Goal: Task Accomplishment & Management: Manage account settings

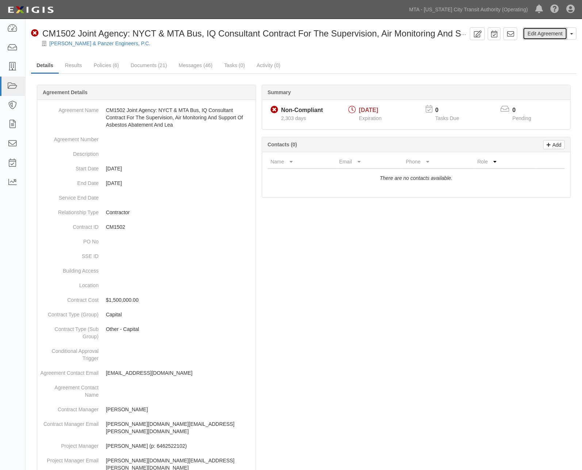
click at [542, 33] on link "Edit Agreement" at bounding box center [545, 33] width 45 height 12
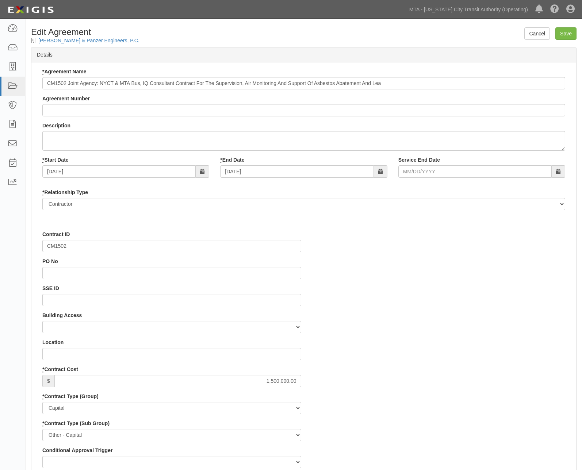
select select
click at [58, 246] on input "CM1502" at bounding box center [171, 246] width 259 height 12
paste input "D8"
type input "D81502"
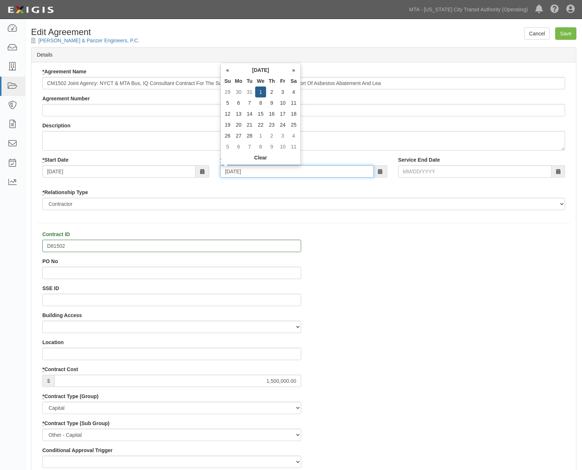
drag, startPoint x: 269, startPoint y: 171, endPoint x: 148, endPoint y: 174, distance: 120.9
click at [148, 174] on div "* Start Date 11/01/2014 * End Date 02/01/2017 Service End Date" at bounding box center [304, 169] width 534 height 27
type input "0"
type input "09/21/2019"
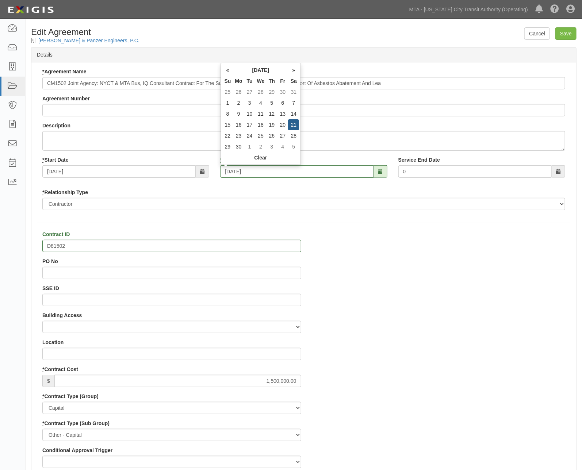
type input "09/21/2019"
drag, startPoint x: 423, startPoint y: 347, endPoint x: 467, endPoint y: 279, distance: 81.5
click at [574, 30] on input "Save" at bounding box center [565, 33] width 21 height 12
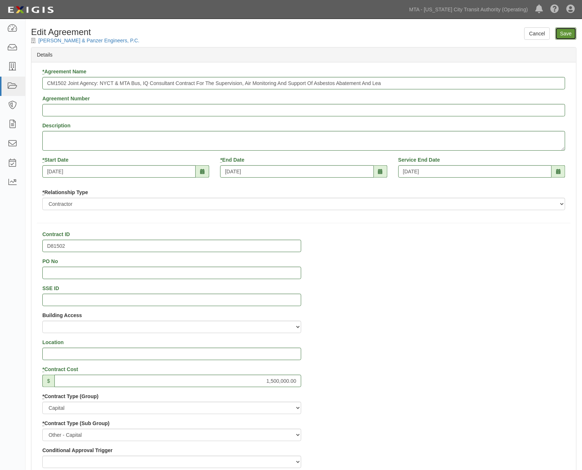
type input "1500000.00"
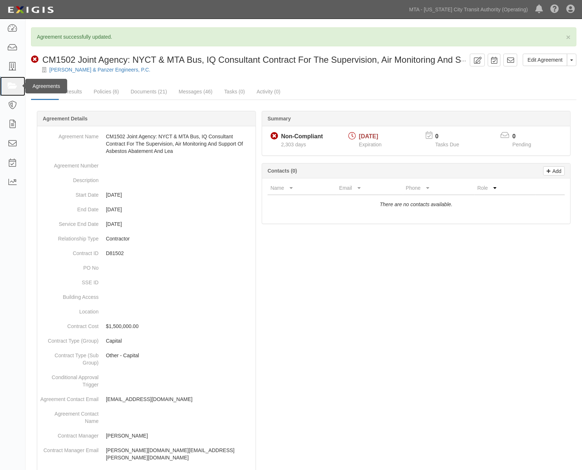
click at [6, 85] on link at bounding box center [12, 86] width 25 height 19
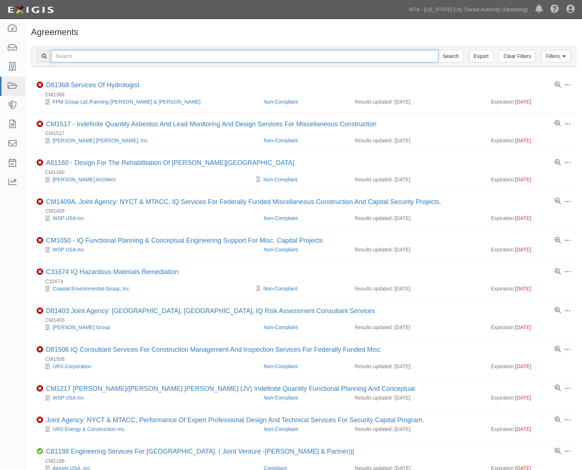
click at [121, 59] on input "text" at bounding box center [244, 56] width 387 height 12
type input "URBAHN"
click at [438, 50] on input "Search" at bounding box center [451, 56] width 26 height 12
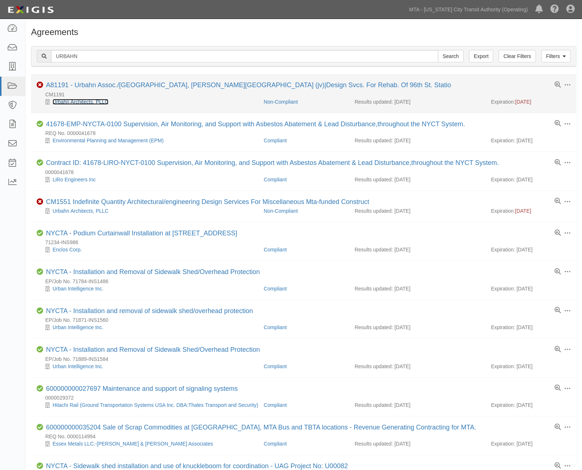
click at [78, 103] on link "Urbahn Architects, PLLC" at bounding box center [81, 102] width 56 height 6
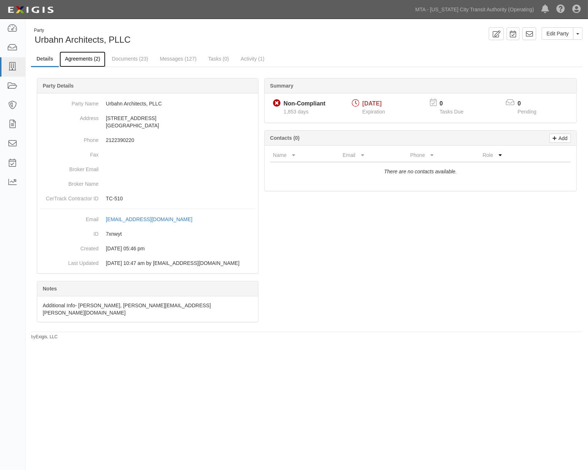
click at [85, 58] on link "Agreements (2)" at bounding box center [83, 59] width 46 height 16
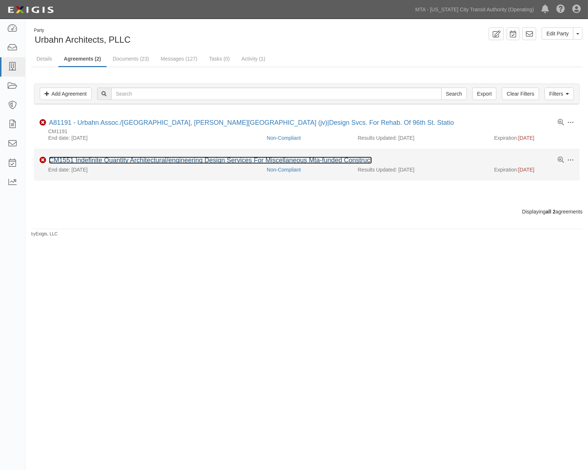
click at [99, 161] on link "CM1551 Indefinite Quantity Architectural/engineering Design Services For Miscel…" at bounding box center [210, 160] width 323 height 7
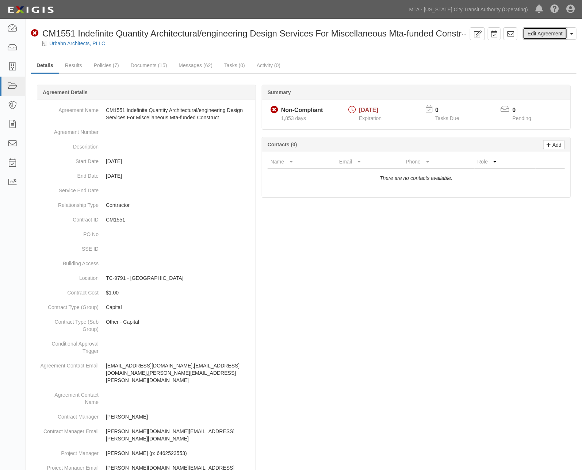
click at [542, 33] on link "Edit Agreement" at bounding box center [545, 33] width 45 height 12
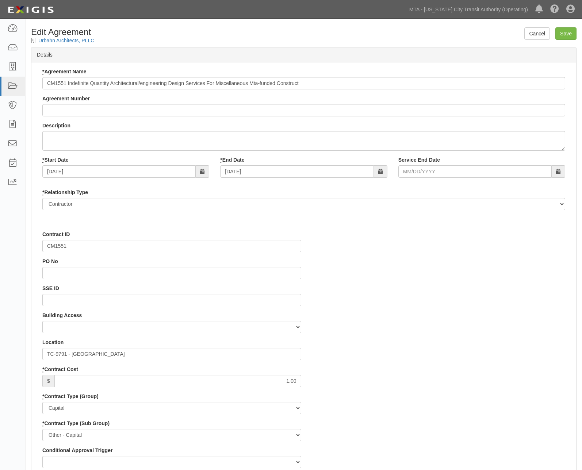
select select
click at [245, 172] on input "10/01/2020" at bounding box center [296, 171] width 153 height 12
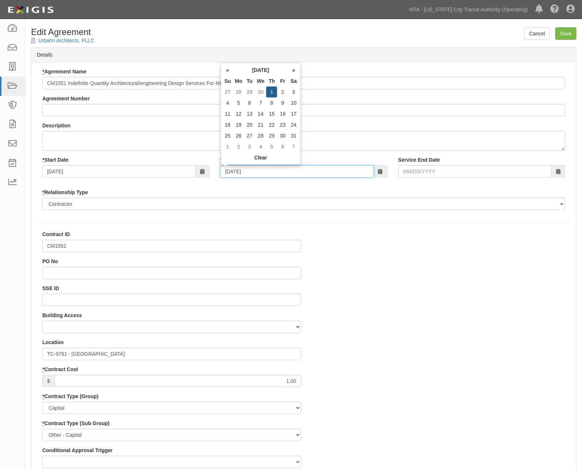
click at [245, 172] on input "10/01/2020" at bounding box center [296, 171] width 153 height 12
type input "0"
type input "04/0"
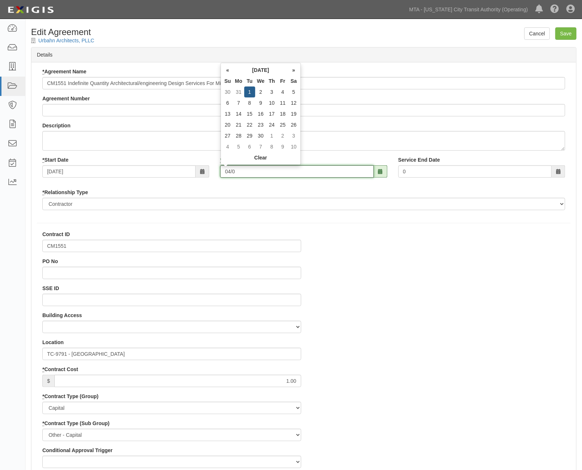
type input "04/0"
type input "04/02/2022"
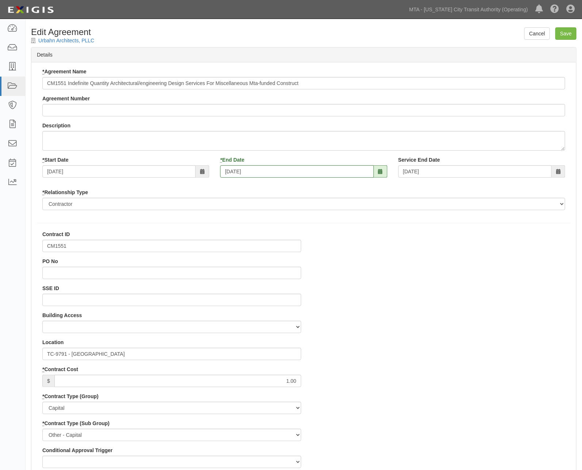
click at [570, 29] on input "Save" at bounding box center [565, 33] width 21 height 12
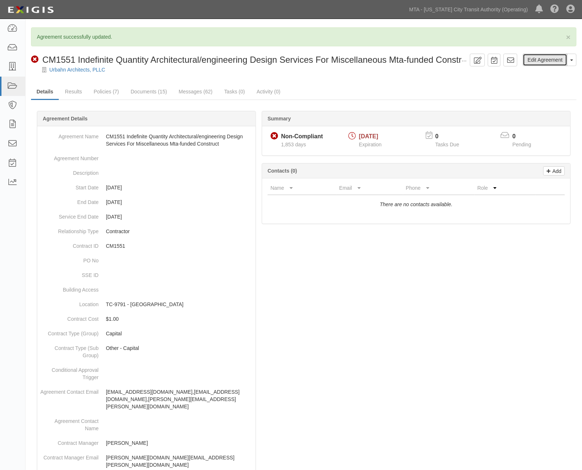
click at [534, 58] on link "Edit Agreement" at bounding box center [545, 60] width 45 height 12
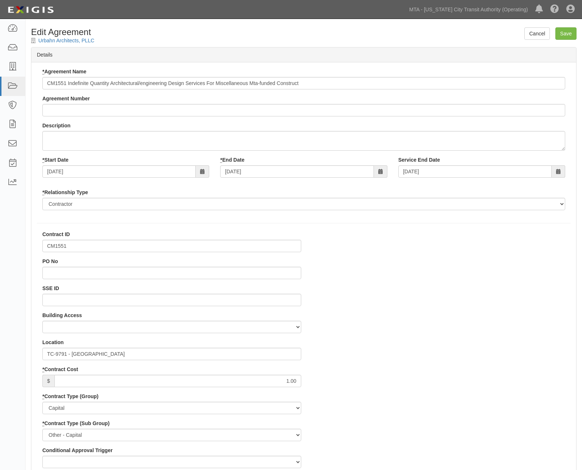
select select
click at [57, 247] on input "CM1551" at bounding box center [171, 246] width 259 height 12
paste input "D8"
type input "D81551"
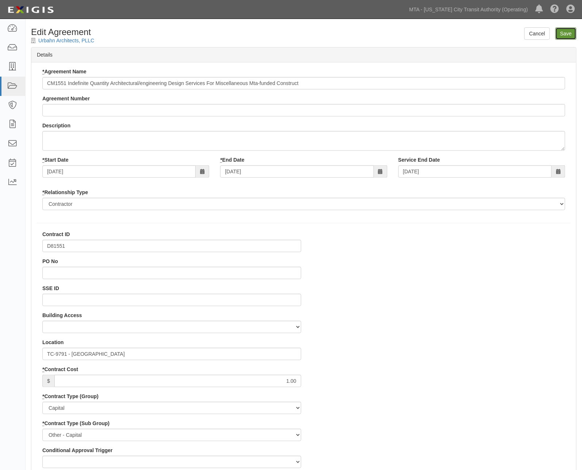
click at [563, 34] on input "Save" at bounding box center [565, 33] width 21 height 12
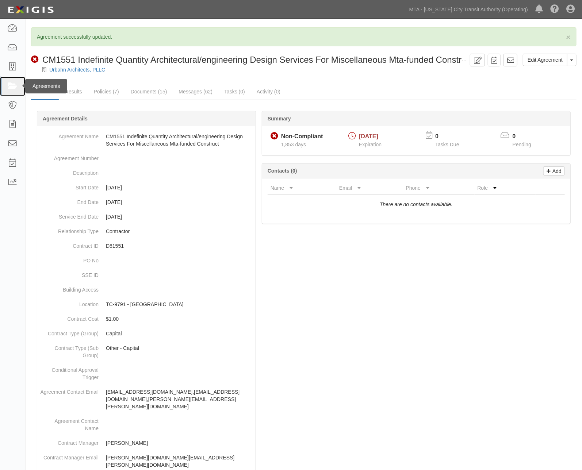
click at [3, 84] on link at bounding box center [12, 86] width 25 height 19
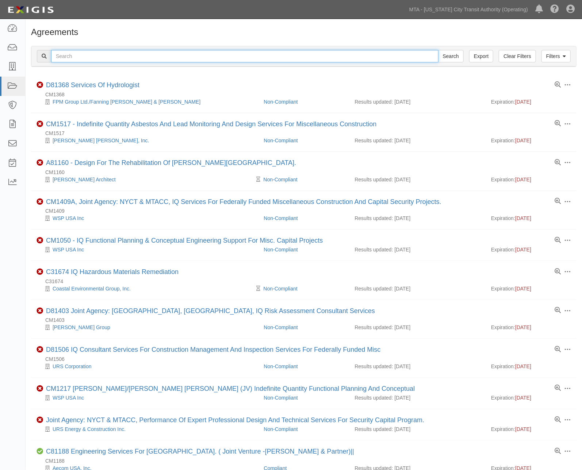
click at [238, 54] on input "text" at bounding box center [244, 56] width 387 height 12
type input "strategic"
click at [438, 50] on input "Search" at bounding box center [451, 56] width 26 height 12
click at [60, 57] on input "strategic" at bounding box center [244, 56] width 387 height 12
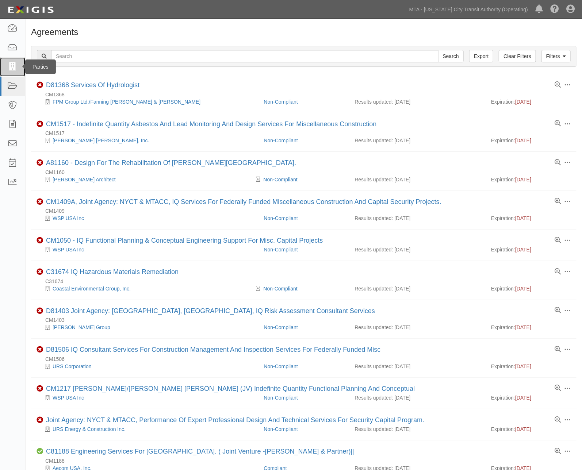
click at [8, 68] on icon at bounding box center [12, 67] width 10 height 8
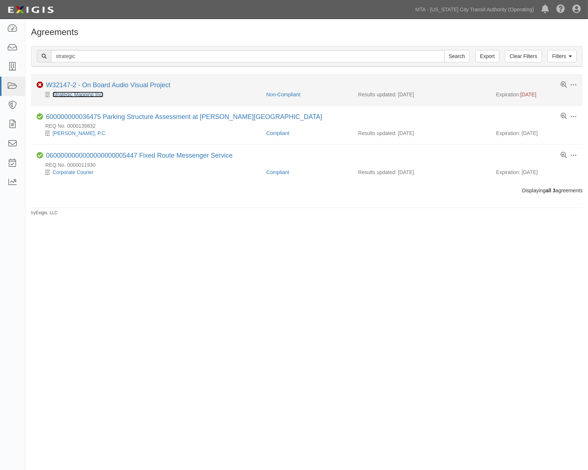
click at [70, 95] on link "Strategic Mapping Inc." at bounding box center [78, 95] width 51 height 6
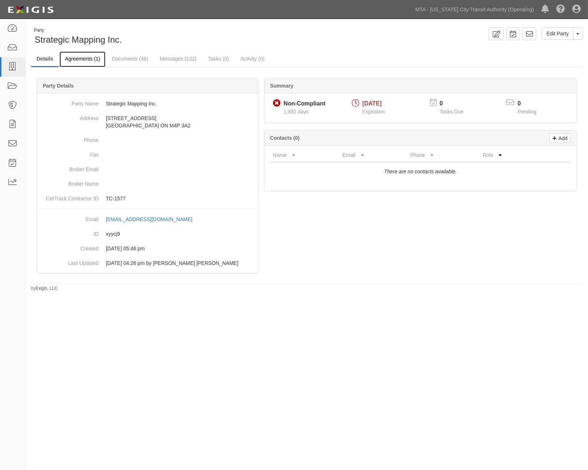
click at [79, 57] on link "Agreements (1)" at bounding box center [83, 59] width 46 height 16
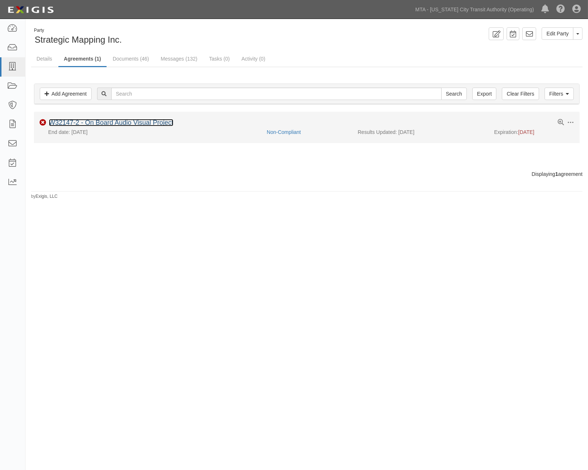
click at [99, 121] on link "W32147-2 - On Board Audio Visual Project" at bounding box center [111, 122] width 124 height 7
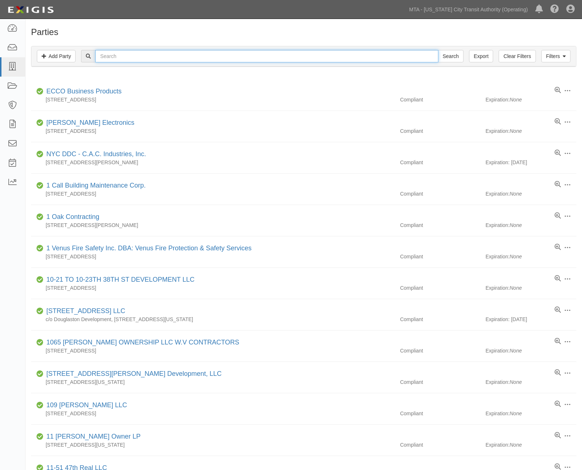
paste input "strategic"
type input "strategic"
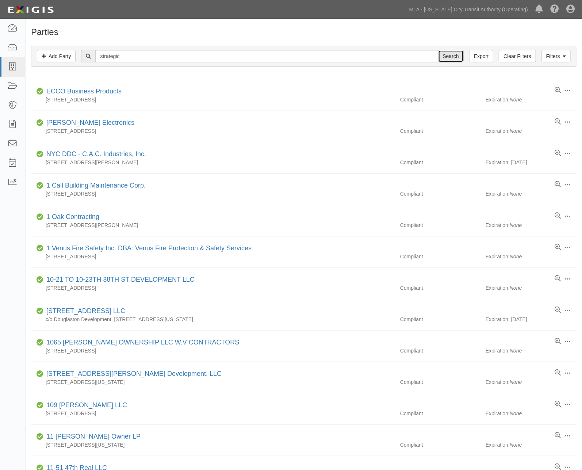
click at [456, 54] on input "Search" at bounding box center [451, 56] width 26 height 12
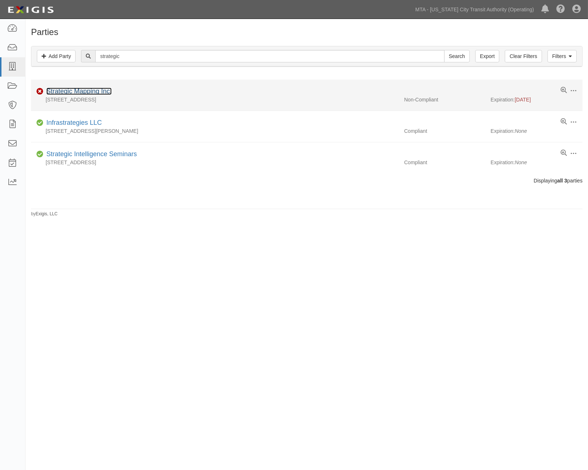
click at [82, 91] on link "Strategic Mapping Inc." at bounding box center [78, 91] width 65 height 7
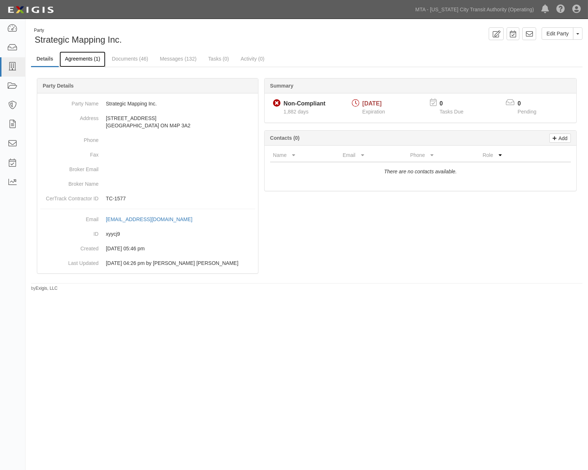
click at [88, 60] on link "Agreements (1)" at bounding box center [83, 59] width 46 height 16
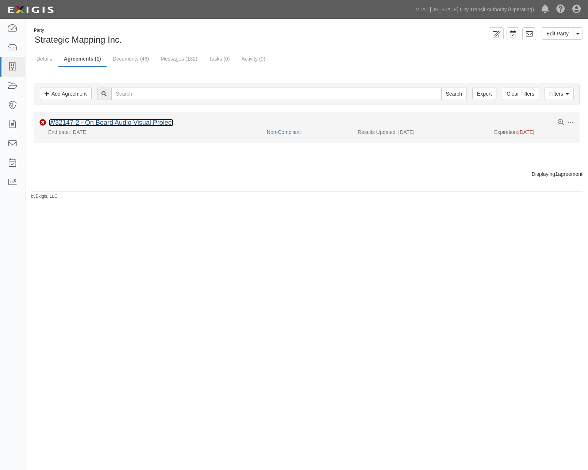
click at [86, 119] on link "W32147-2 - On Board Audio Visual Project" at bounding box center [111, 122] width 124 height 7
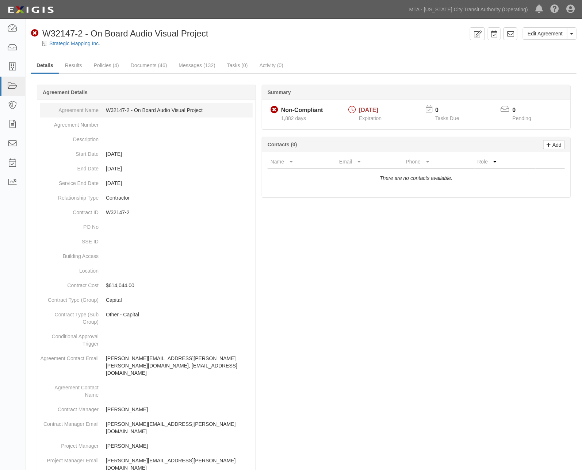
click at [121, 106] on dd "W32147-2 - On Board Audio Visual Project" at bounding box center [146, 110] width 212 height 15
drag, startPoint x: 130, startPoint y: 108, endPoint x: 107, endPoint y: 107, distance: 23.0
click at [107, 107] on dd "W32147-2 - On Board Audio Visual Project" at bounding box center [146, 110] width 212 height 15
copy dd "W32147-2"
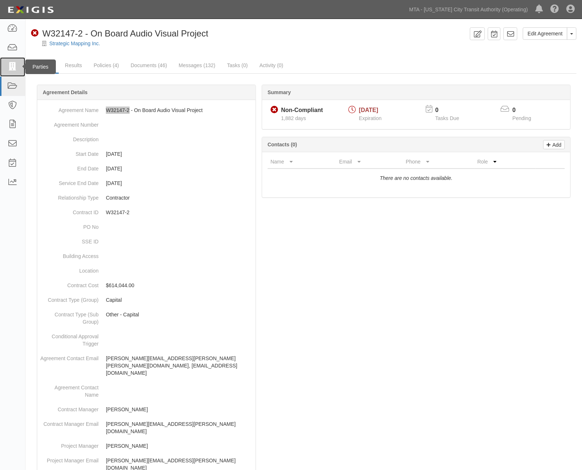
click at [9, 64] on icon at bounding box center [12, 67] width 10 height 8
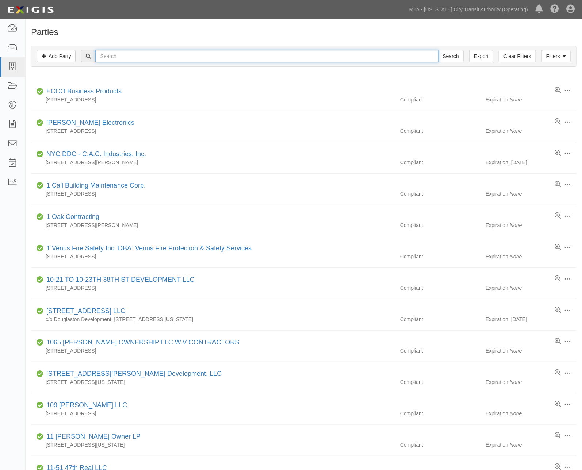
click at [200, 53] on input "text" at bounding box center [266, 56] width 343 height 12
type input "[PERSON_NAME]"
click at [438, 50] on input "Search" at bounding box center [451, 56] width 26 height 12
drag, startPoint x: 149, startPoint y: 55, endPoint x: -45, endPoint y: 53, distance: 193.8
click at [0, 53] on html "Toggle navigation Dashboard Inbox Parties Agreements Coverages Documents Messag…" at bounding box center [291, 386] width 582 height 772
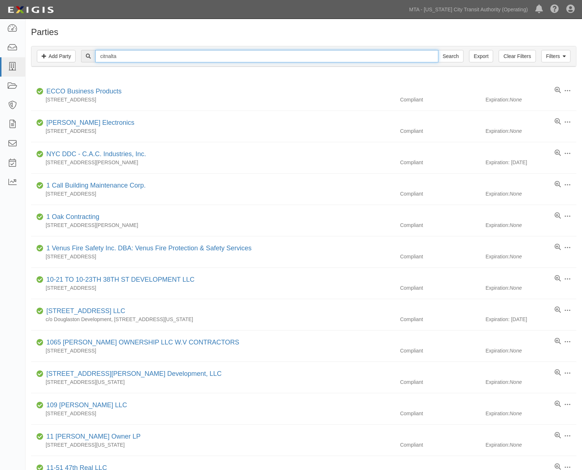
type input "citnalta"
click at [438, 50] on input "Search" at bounding box center [451, 56] width 26 height 12
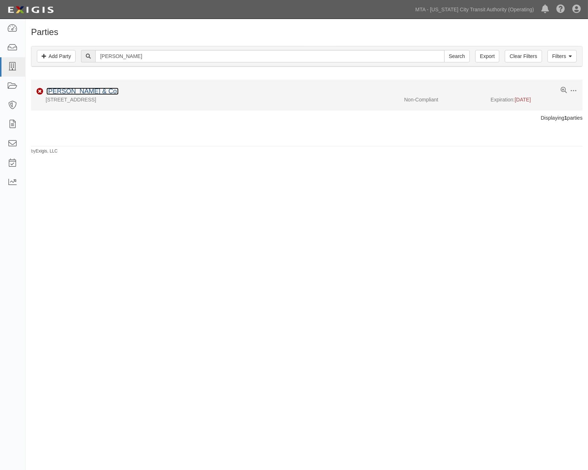
click at [87, 92] on link "LK Comstock & Co." at bounding box center [82, 91] width 72 height 7
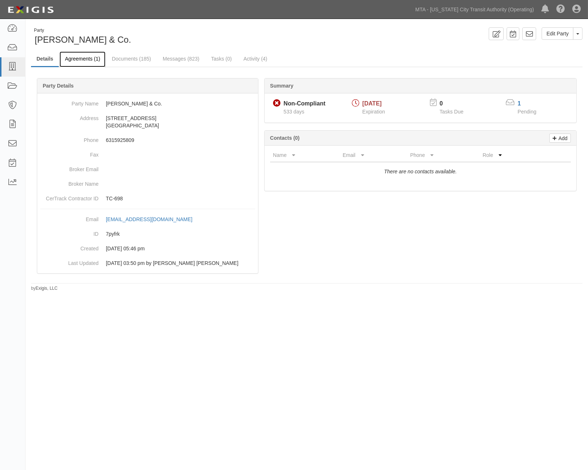
click at [93, 56] on link "Agreements (1)" at bounding box center [83, 59] width 46 height 16
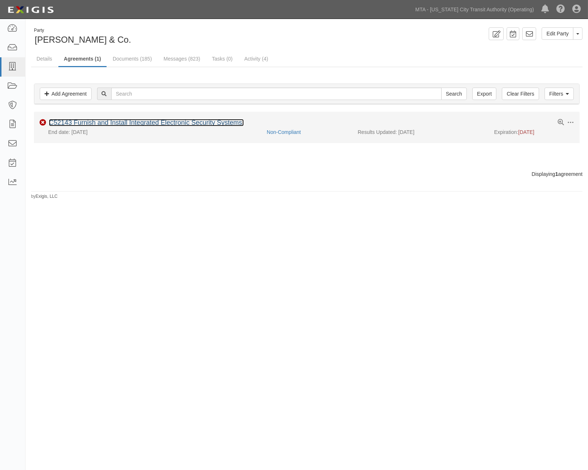
click at [102, 122] on link "C52143 Furnish and Install Integrated Electronic Security Systems." at bounding box center [146, 122] width 195 height 7
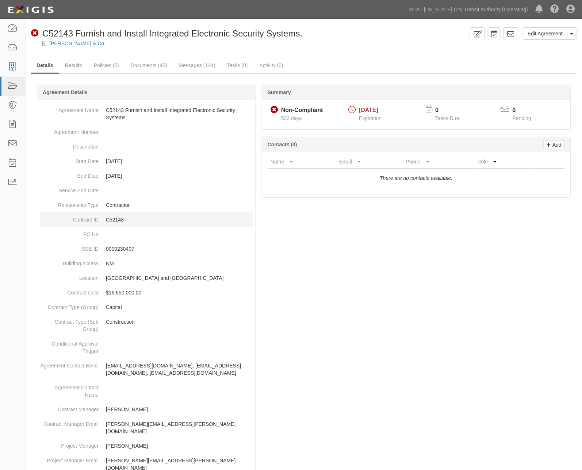
click at [117, 218] on p "C52143" at bounding box center [179, 219] width 147 height 7
copy p "C52143"
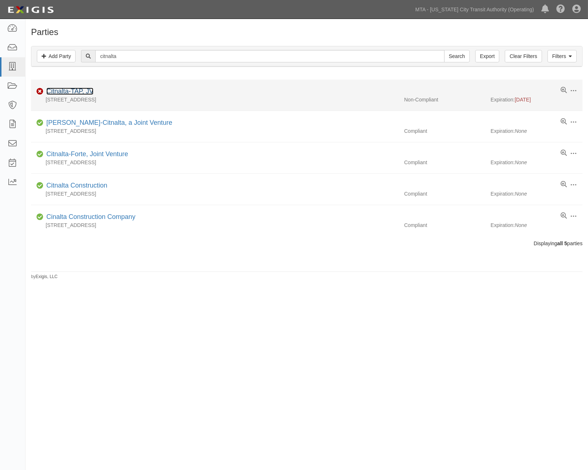
click at [80, 92] on link "Citnalta-TAP, JV" at bounding box center [69, 91] width 47 height 7
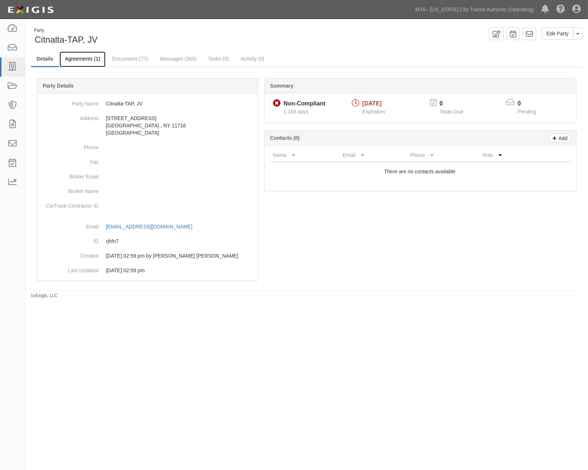
click at [85, 55] on link "Agreements (1)" at bounding box center [83, 59] width 46 height 16
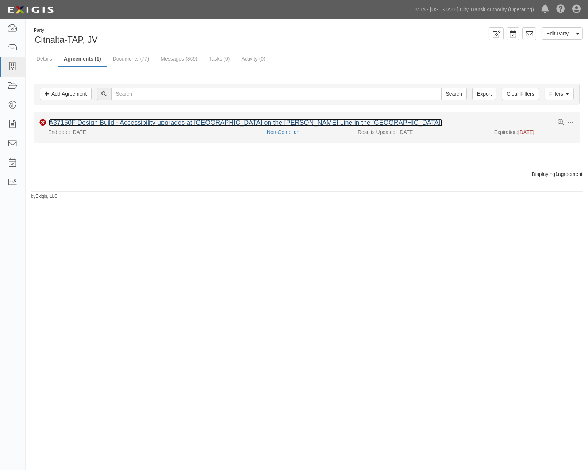
click at [134, 122] on link "A37150F Design Build - Accessibility upgrades at [GEOGRAPHIC_DATA] on the [PERS…" at bounding box center [246, 122] width 394 height 7
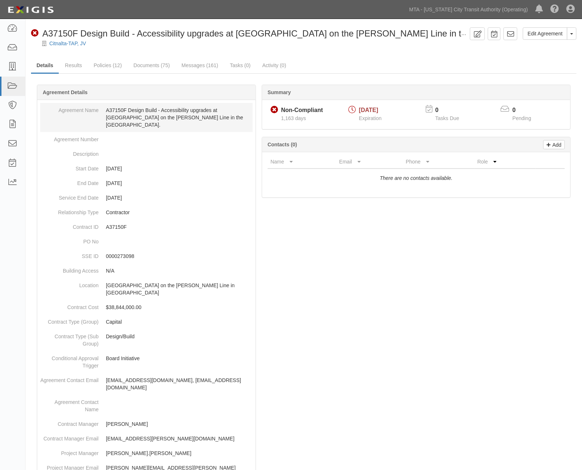
click at [118, 108] on dd "A37150F Design Build - Accessibility upgrades at 170th Street Station on the Je…" at bounding box center [146, 117] width 212 height 29
copy dd "A37150F"
click at [537, 32] on link "Edit Agreement" at bounding box center [545, 33] width 45 height 12
click at [555, 34] on link "Edit Agreement" at bounding box center [545, 33] width 45 height 12
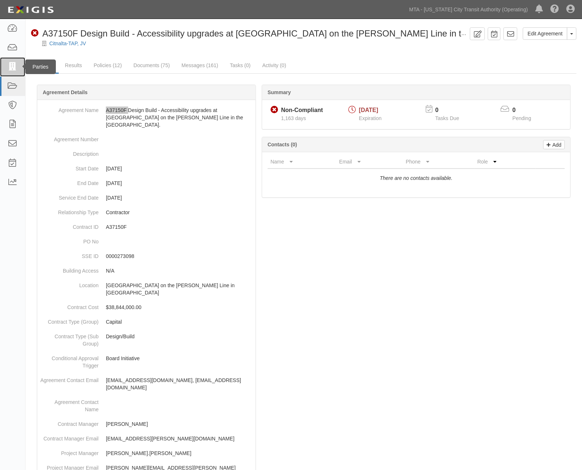
click at [8, 64] on icon at bounding box center [12, 67] width 10 height 8
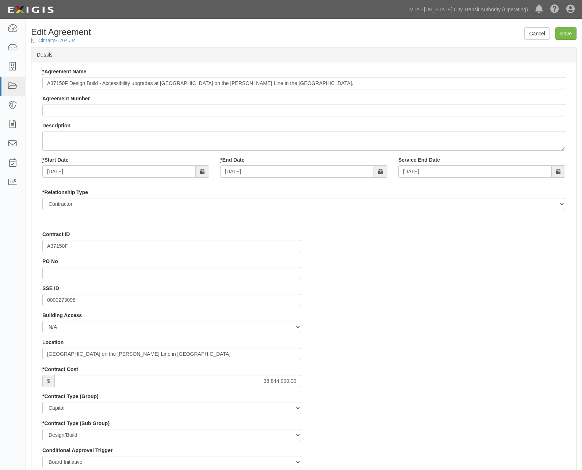
select select
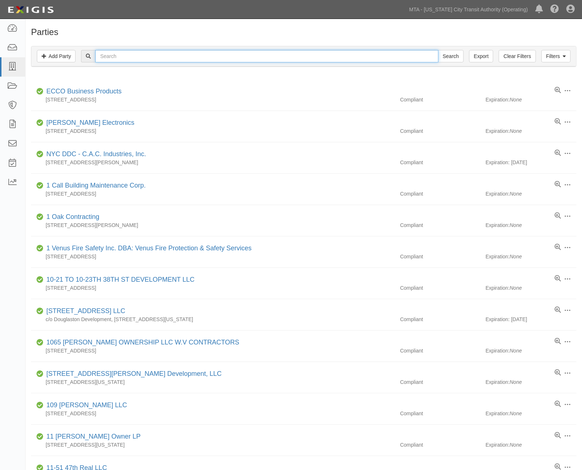
click at [114, 58] on input "text" at bounding box center [266, 56] width 343 height 12
type input "nesco"
click at [438, 50] on input "Search" at bounding box center [451, 56] width 26 height 12
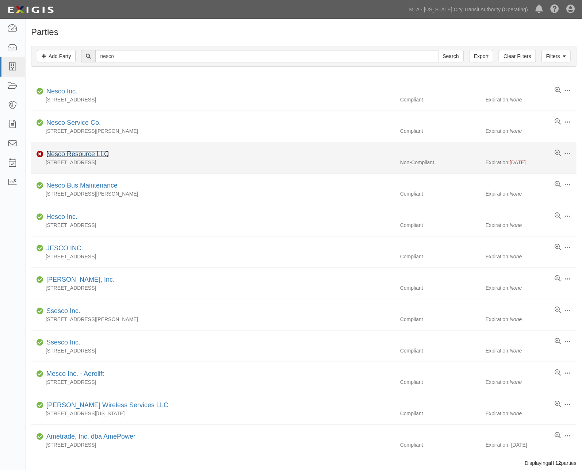
click at [78, 152] on link "Nesco Resource LLC" at bounding box center [77, 153] width 62 height 7
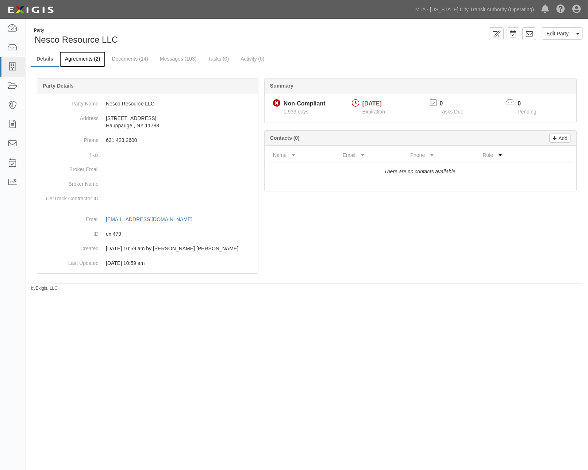
click at [88, 61] on link "Agreements (2)" at bounding box center [83, 59] width 46 height 16
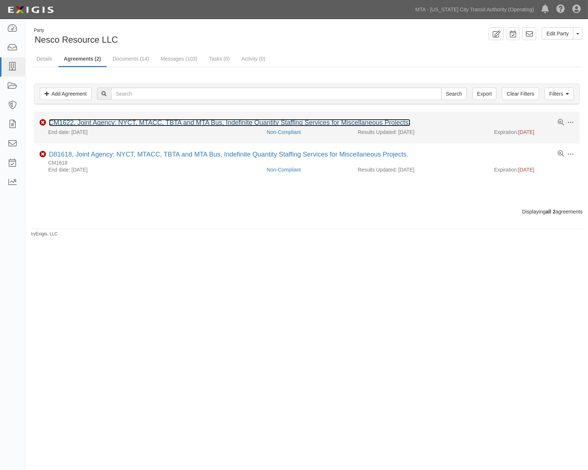
click at [130, 122] on link "CM1622, Joint Agency: NYCT, MTACC, TBTA and MTA Bus, Indefinite Quantity Staffi…" at bounding box center [229, 122] width 361 height 7
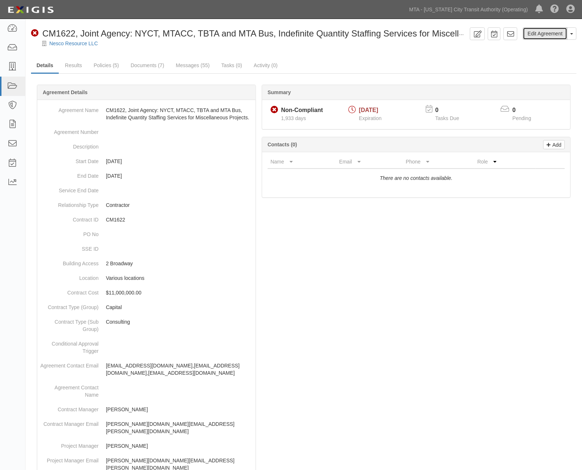
click at [549, 37] on link "Edit Agreement" at bounding box center [545, 33] width 45 height 12
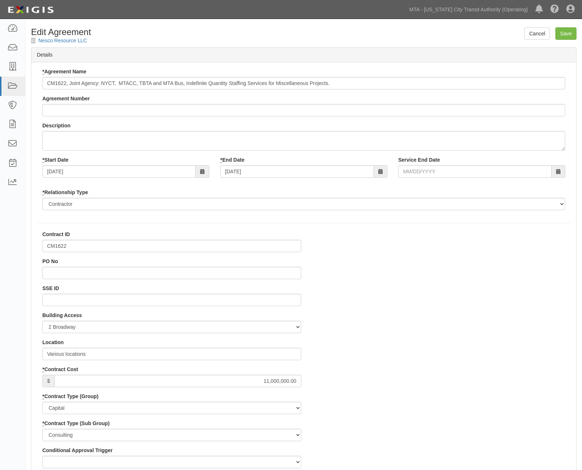
select select
click at [61, 247] on input "CM1622" at bounding box center [171, 246] width 259 height 12
paste input "D8"
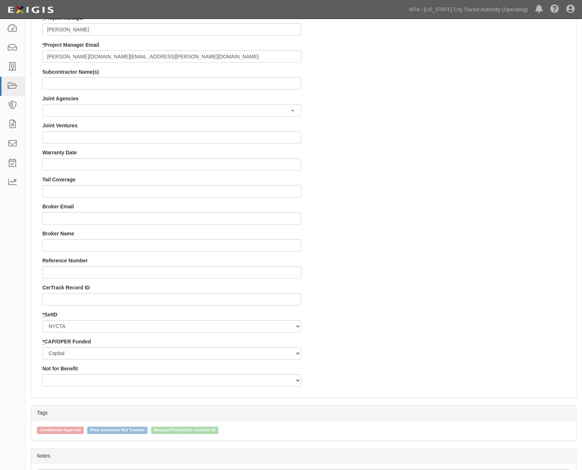
scroll to position [628, 0]
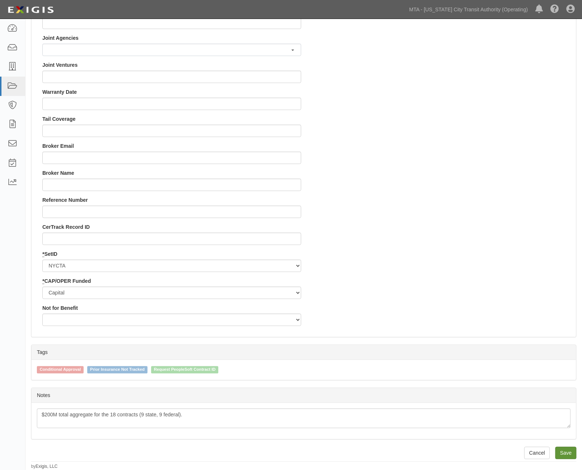
type input "D81622"
click at [570, 451] on input "Save" at bounding box center [565, 453] width 21 height 12
type input "11000000.00"
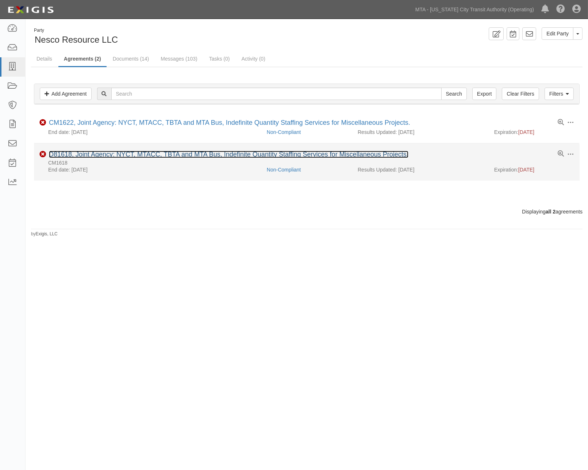
click at [108, 153] on link "D81618, Joint Agency: NYCT, MTACC, TBTA and MTA Bus, Indefinite Quantity Staffi…" at bounding box center [229, 154] width 360 height 7
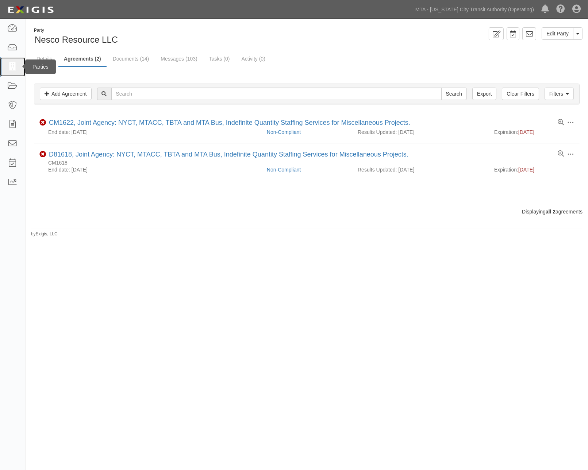
click at [10, 68] on icon at bounding box center [12, 67] width 10 height 8
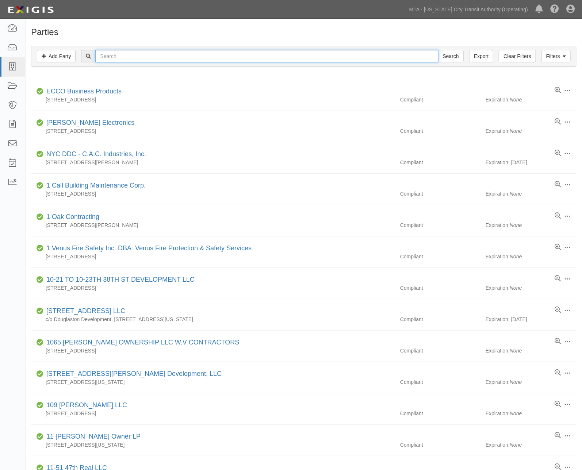
click at [188, 57] on input "text" at bounding box center [266, 56] width 343 height 12
type input "twin peak"
click at [438, 50] on input "Search" at bounding box center [451, 56] width 26 height 12
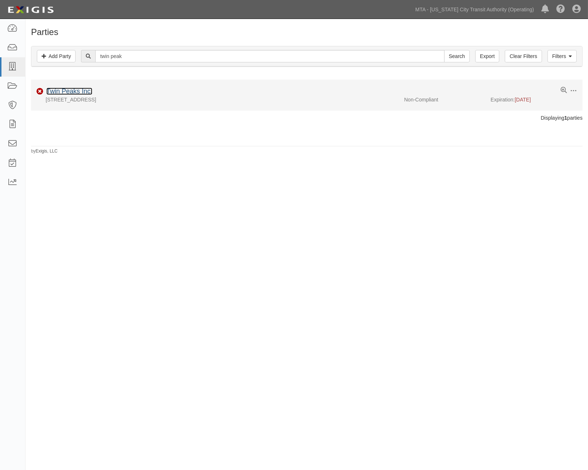
click at [87, 93] on link "Twin Peaks Inc." at bounding box center [69, 91] width 46 height 7
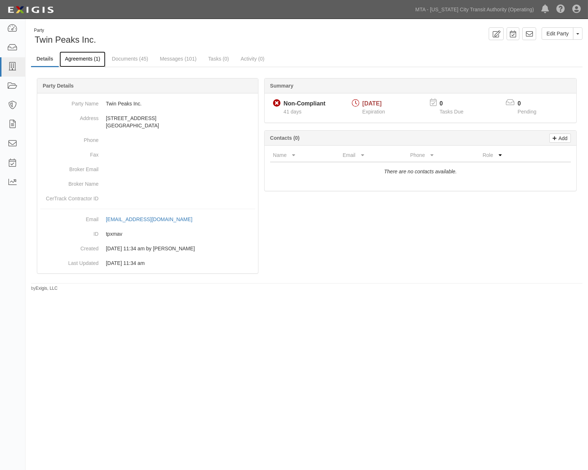
click at [82, 60] on link "Agreements (1)" at bounding box center [83, 59] width 46 height 16
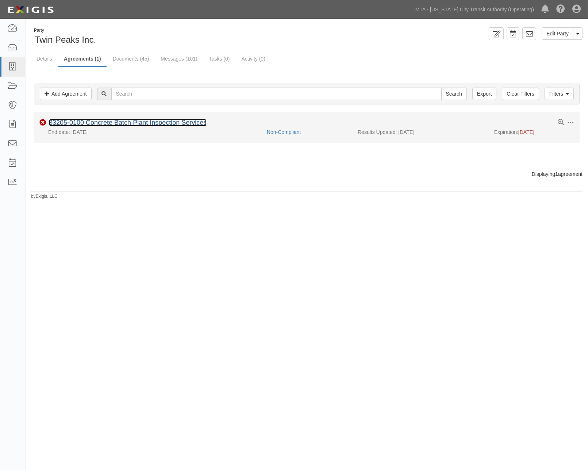
click at [95, 123] on link "33205-0100 Concrete Batch Plant Inspection Services" at bounding box center [128, 122] width 158 height 7
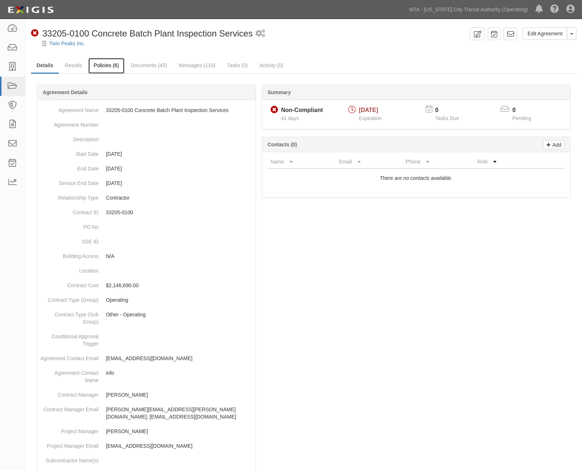
click at [108, 66] on link "Policies (6)" at bounding box center [106, 66] width 36 height 16
click at [16, 24] on icon at bounding box center [12, 28] width 10 height 8
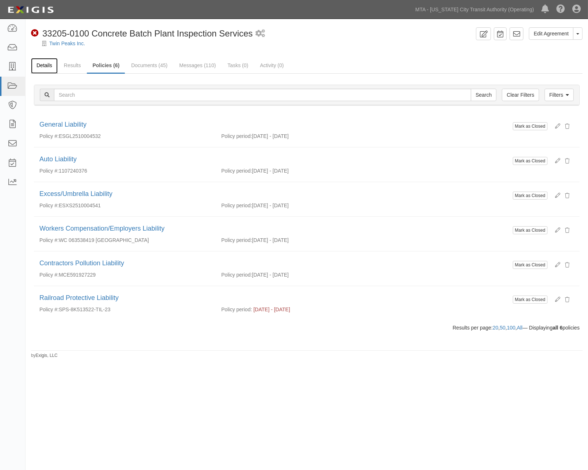
click at [45, 66] on link "Details" at bounding box center [44, 66] width 27 height 16
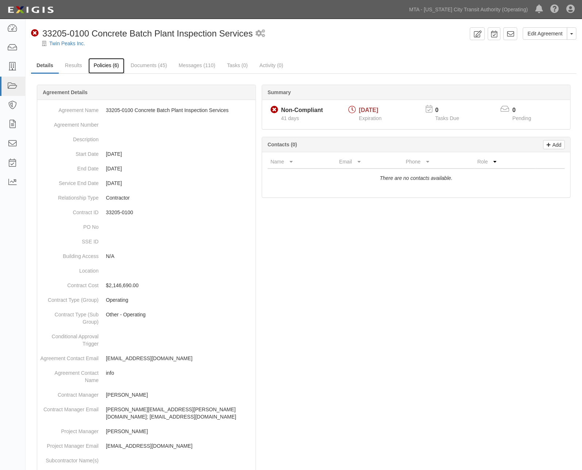
click at [109, 64] on link "Policies (6)" at bounding box center [106, 66] width 36 height 16
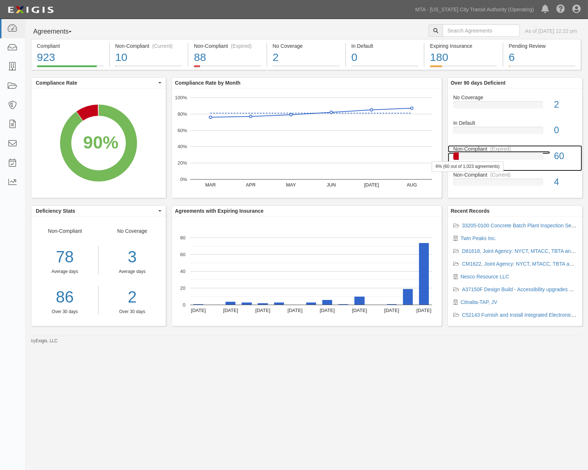
click at [532, 159] on div at bounding box center [498, 156] width 90 height 7
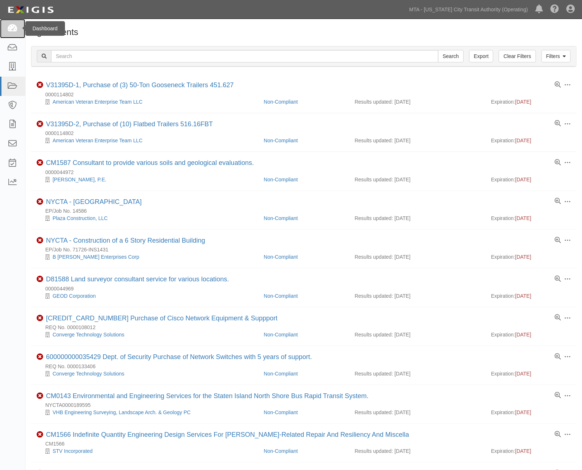
click at [6, 24] on link at bounding box center [12, 28] width 25 height 19
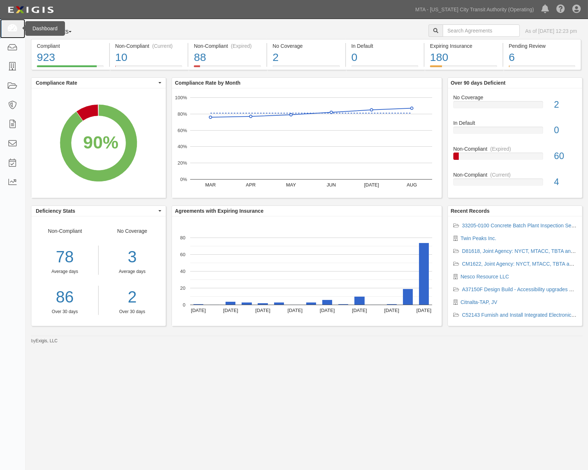
click at [15, 28] on icon at bounding box center [12, 28] width 10 height 8
click at [249, 60] on div "88" at bounding box center [227, 58] width 67 height 16
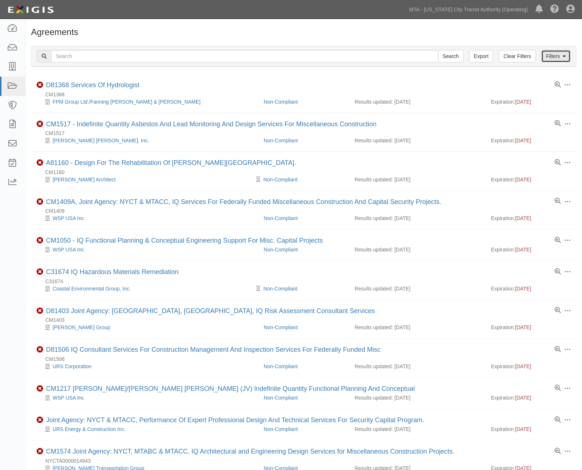
click at [561, 55] on link "Filters" at bounding box center [555, 56] width 29 height 12
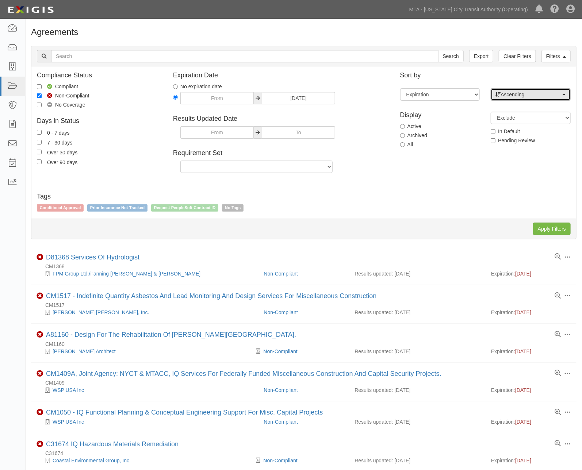
click at [554, 92] on span "Ascending" at bounding box center [528, 94] width 66 height 7
click at [532, 116] on link "Descending" at bounding box center [530, 117] width 79 height 9
select select "desc"
click at [540, 229] on input "Apply Filters" at bounding box center [552, 229] width 38 height 12
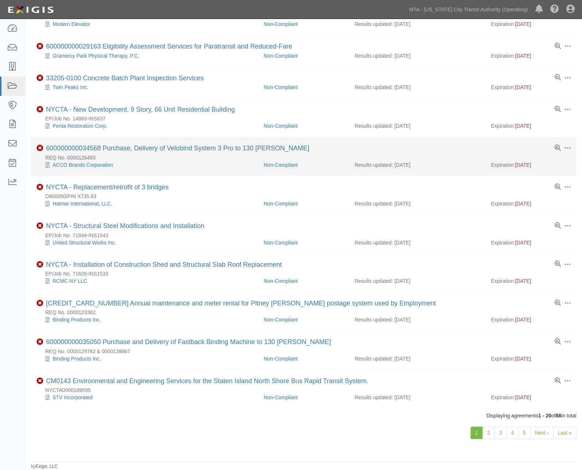
scroll to position [412, 0]
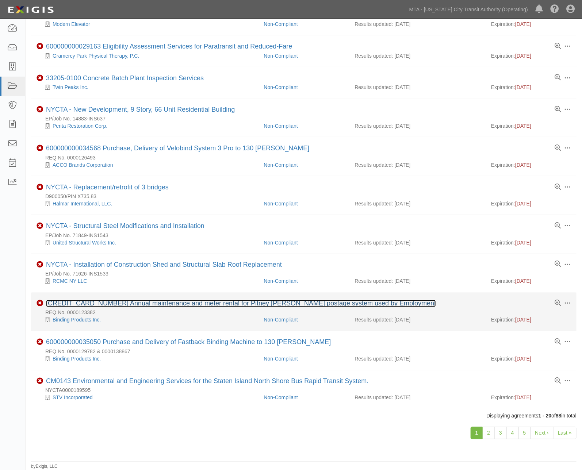
click at [235, 304] on link "[CREDIT_CARD_NUMBER] Annual maintenance and meter rental for Pitney [PERSON_NAM…" at bounding box center [241, 303] width 390 height 7
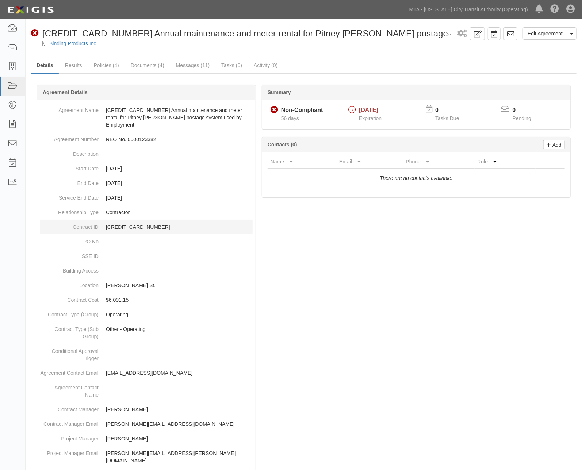
click at [120, 223] on p "600000000034375" at bounding box center [179, 226] width 147 height 7
click at [120, 223] on p "[CREDIT_CARD_NUMBER]" at bounding box center [179, 226] width 147 height 7
copy p "[CREDIT_CARD_NUMBER]"
click at [140, 65] on link "Documents (4)" at bounding box center [147, 66] width 45 height 16
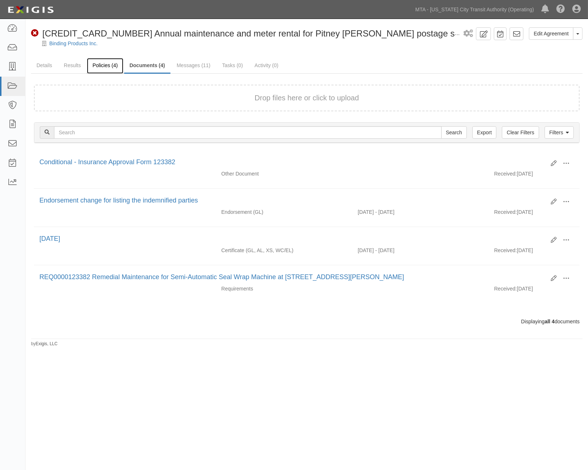
click at [107, 62] on link "Policies (4)" at bounding box center [105, 66] width 36 height 16
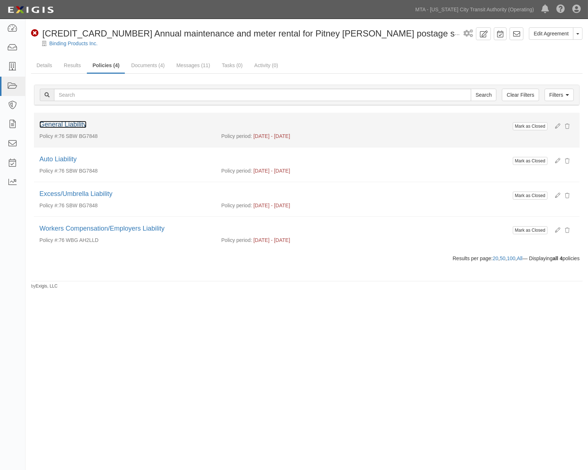
click at [78, 124] on link "General Liability" at bounding box center [62, 124] width 47 height 7
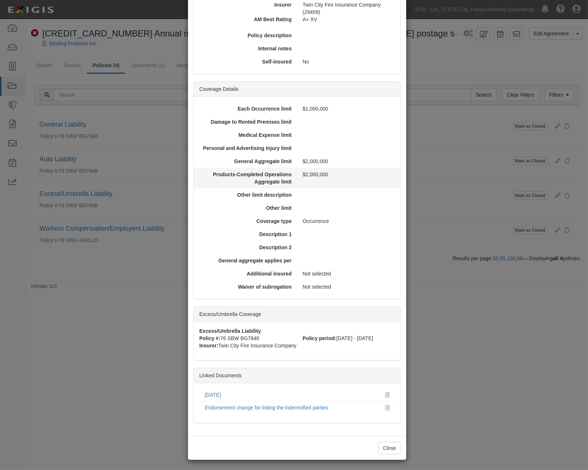
scroll to position [133, 0]
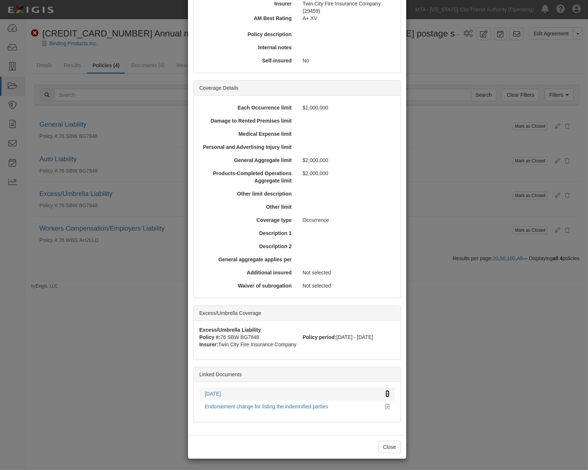
click at [385, 394] on icon at bounding box center [387, 394] width 4 height 5
click at [448, 335] on div "× View Policy Mark as Closed Edit Policy Toggle Dropdown Delete Policy Policy S…" at bounding box center [294, 235] width 588 height 470
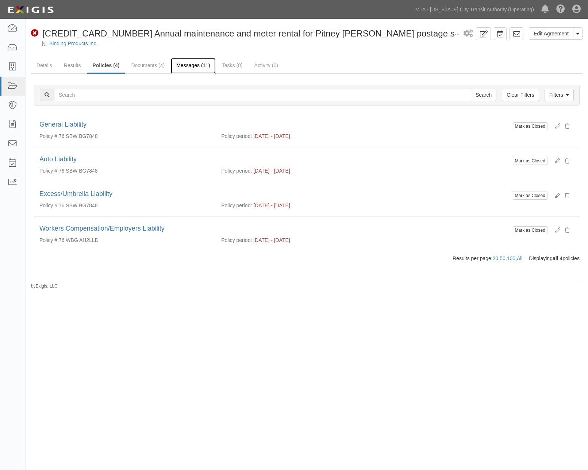
click at [177, 68] on link "Messages (11)" at bounding box center [193, 66] width 45 height 16
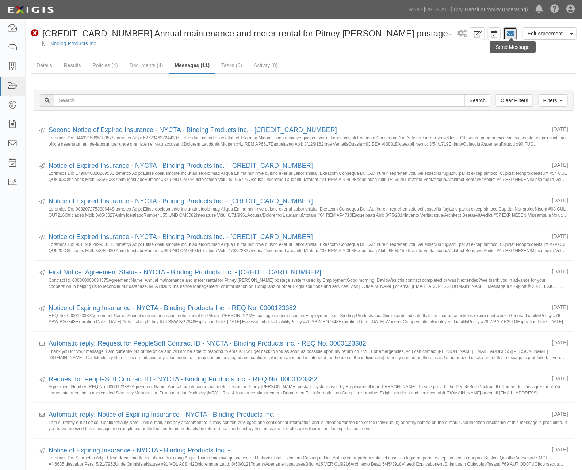
click at [509, 34] on icon at bounding box center [510, 33] width 7 height 7
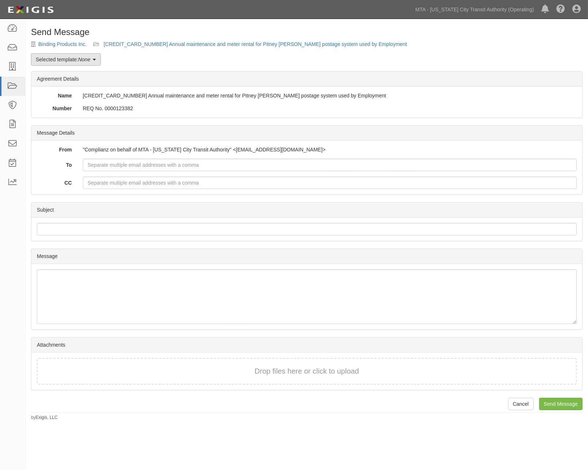
click at [94, 61] on icon at bounding box center [94, 59] width 3 height 5
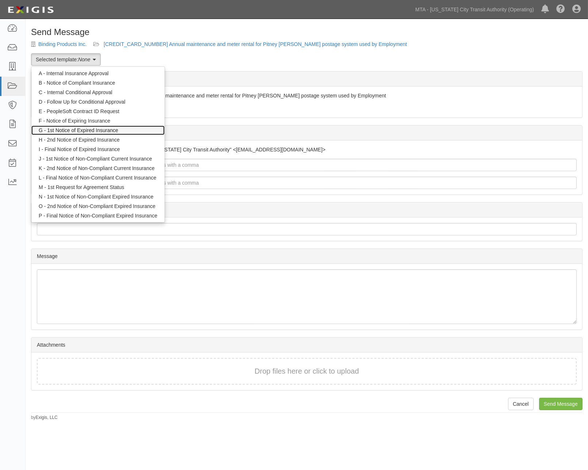
click at [58, 132] on link "G - 1st Notice of Expired Insurance" at bounding box center [97, 130] width 133 height 9
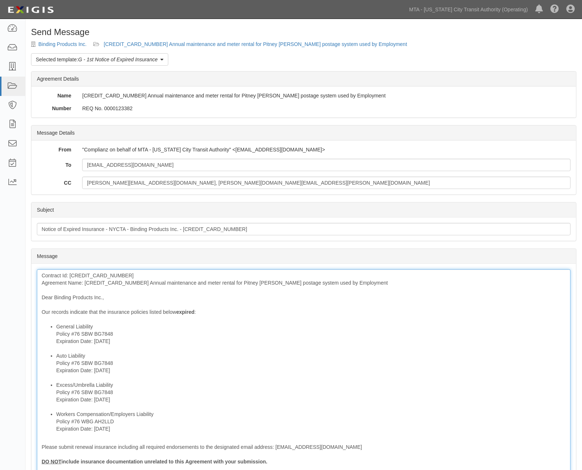
click at [38, 276] on div "Contract Id: 600000000034375 Agreement Name: 600000000034375 Annual maintenance…" at bounding box center [304, 401] width 534 height 264
click at [110, 283] on div "Contract Id: 600000000034375 Agreement Name: 600000000034375 Annual maintenance…" at bounding box center [304, 401] width 534 height 264
click at [42, 276] on div "Contract Id: 600000000034375 Agreement Name: Annual maintenance and meter renta…" at bounding box center [304, 401] width 534 height 264
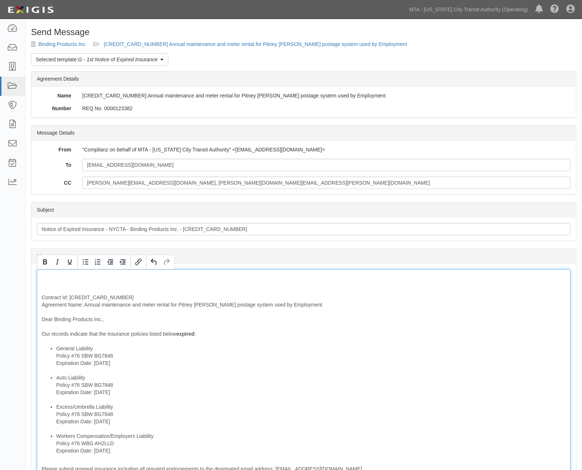
click at [44, 276] on div "Contract Id: 600000000034375 Agreement Name: Annual maintenance and meter renta…" at bounding box center [304, 412] width 534 height 286
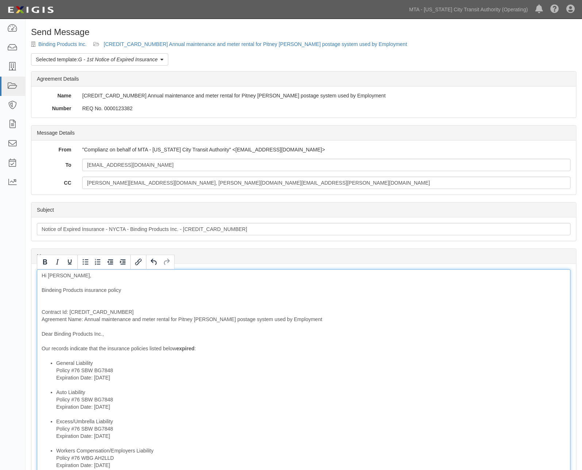
click at [53, 291] on div "Hi David, Bindeing Products insurance policy Contract Id: 600000000034375 Agree…" at bounding box center [304, 419] width 534 height 301
click at [120, 292] on div "Hi David, Binding Products insurance policy Contract Id: 600000000034375 Agreem…" at bounding box center [304, 419] width 534 height 301
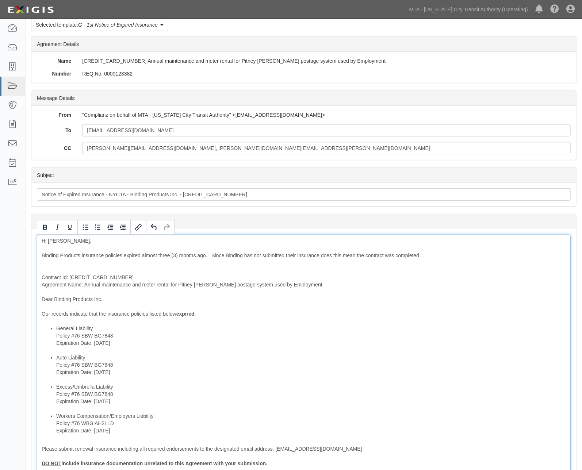
scroll to position [34, 0]
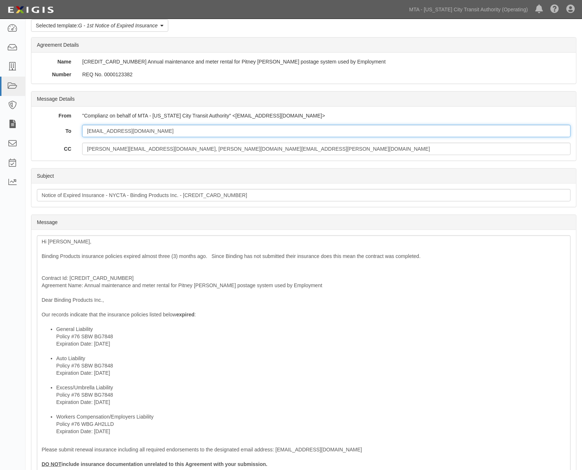
drag, startPoint x: 178, startPoint y: 129, endPoint x: -5, endPoint y: 128, distance: 183.6
click at [0, 128] on html "Toggle navigation Dashboard Inbox Parties Agreements Coverages Documents Messag…" at bounding box center [291, 299] width 582 height 667
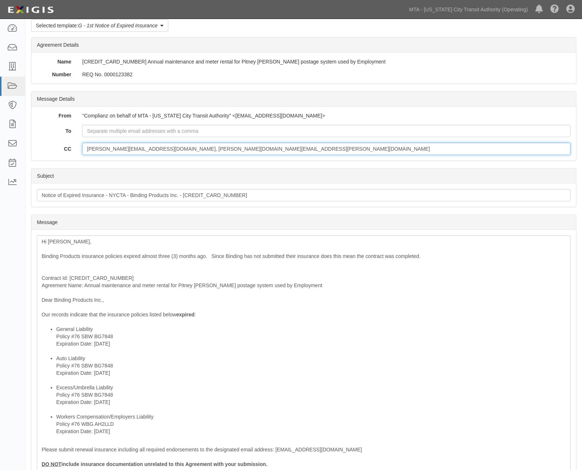
drag, startPoint x: 137, startPoint y: 149, endPoint x: 36, endPoint y: 149, distance: 101.5
click at [36, 149] on div "CC david.lam1@mtahq.org, amanda.crawford@nyct.com" at bounding box center [303, 149] width 545 height 12
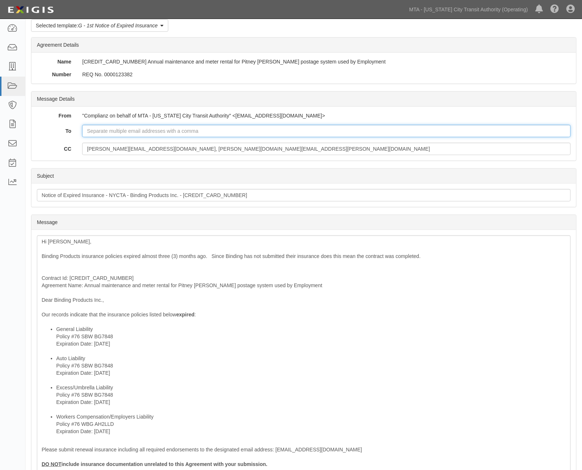
click at [119, 130] on input "To" at bounding box center [326, 131] width 488 height 12
paste input "david.lam1@mtahq.org,"
type input "[PERSON_NAME][EMAIL_ADDRESS][DOMAIN_NAME]"
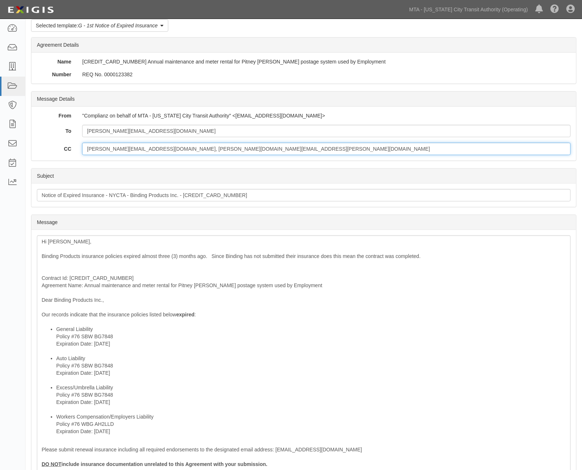
drag, startPoint x: 137, startPoint y: 149, endPoint x: 62, endPoint y: 148, distance: 75.2
click at [62, 148] on div "CC david.lam1@mtahq.org, amanda.crawford@nyct.com" at bounding box center [303, 149] width 545 height 12
type input "[PERSON_NAME][EMAIL_ADDRESS][PERSON_NAME][DOMAIN_NAME]"
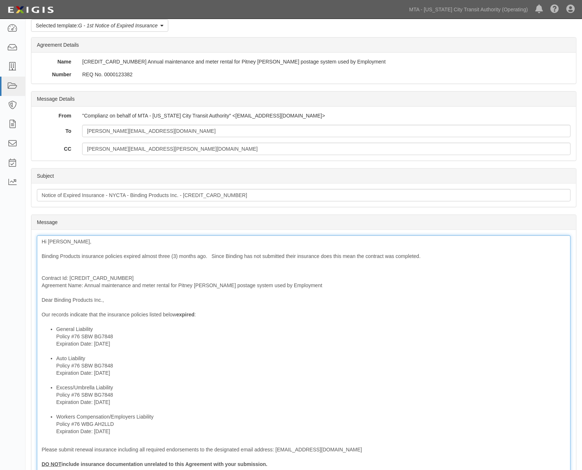
click at [338, 405] on li "Excess/Umbrella Liability Policy #76 SBW BG7848 Expiration Date: 7/22/2025" at bounding box center [311, 398] width 510 height 29
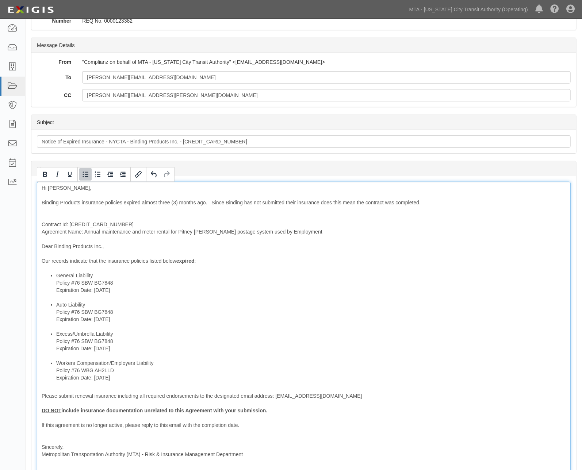
scroll to position [196, 0]
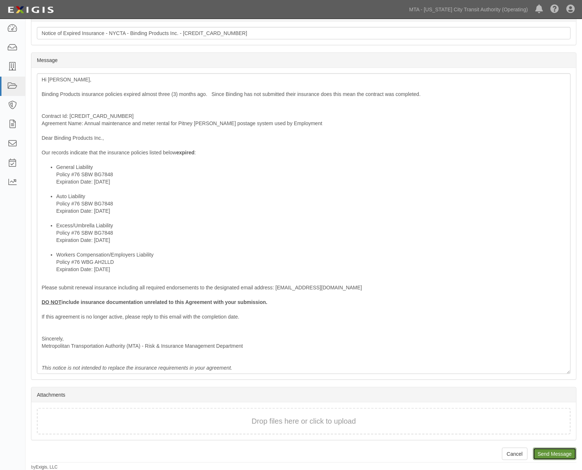
click at [567, 456] on input "Send Message" at bounding box center [554, 454] width 43 height 12
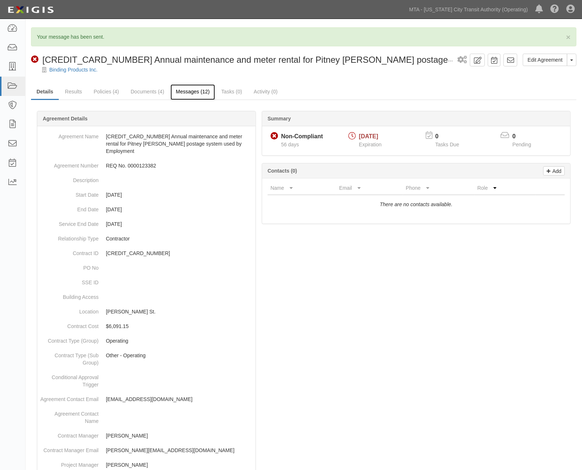
click at [189, 95] on link "Messages (12)" at bounding box center [192, 92] width 45 height 16
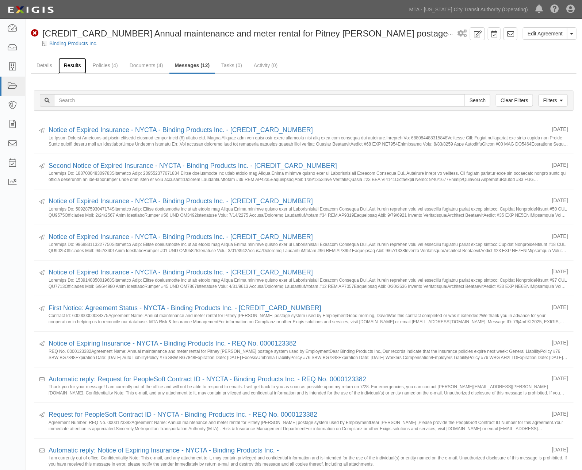
click at [65, 63] on link "Results" at bounding box center [72, 66] width 28 height 16
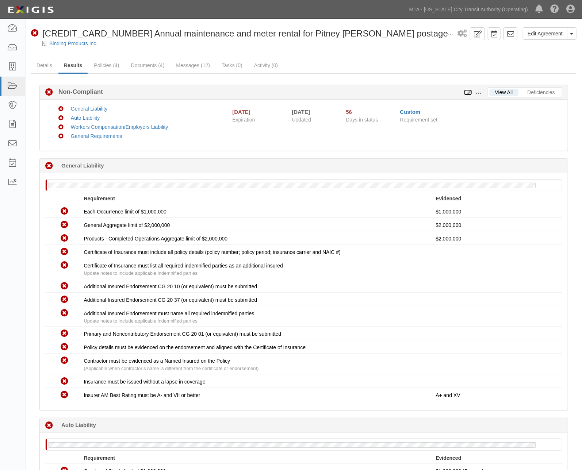
click at [468, 91] on icon at bounding box center [468, 92] width 8 height 5
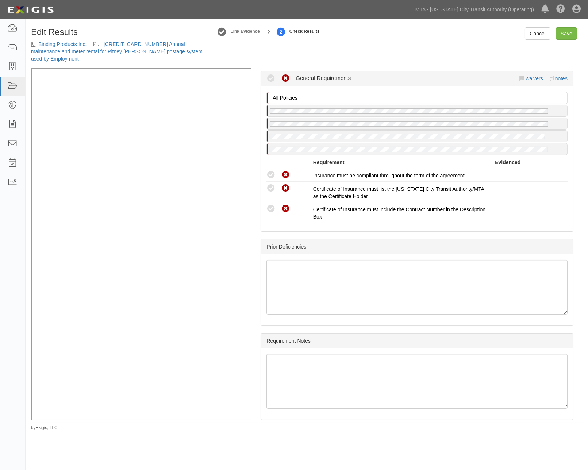
scroll to position [768, 0]
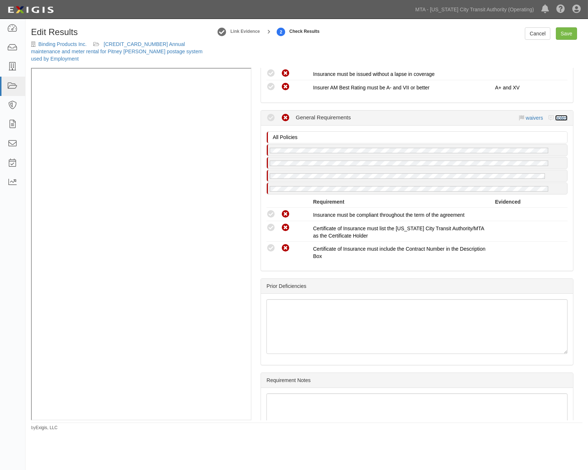
click at [557, 121] on link "notes" at bounding box center [561, 118] width 12 height 6
radio input "true"
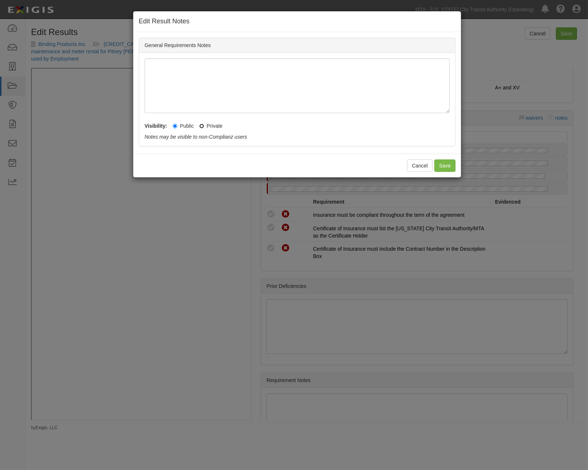
click at [204, 126] on label "Private" at bounding box center [210, 125] width 23 height 7
click at [204, 126] on input "Private" at bounding box center [201, 126] width 5 height 5
radio input "true"
click at [448, 162] on button "Save" at bounding box center [444, 166] width 21 height 12
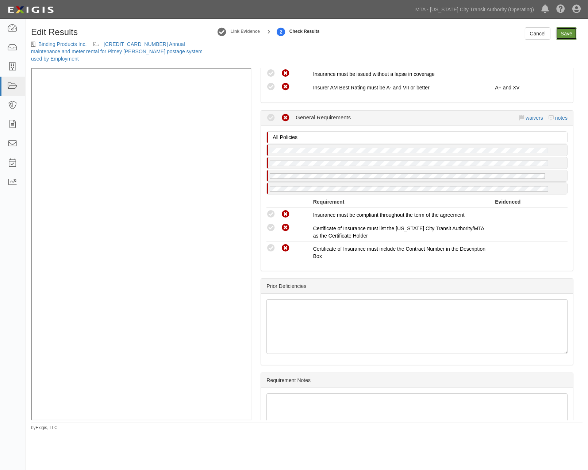
click at [558, 35] on link "Save" at bounding box center [566, 33] width 21 height 12
radio input "true"
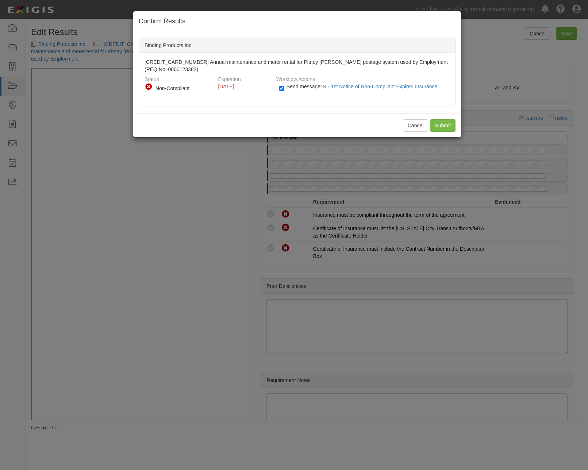
click at [284, 88] on label "Send message: N - 1st Notice of Non-Compliant Expired Insurance" at bounding box center [359, 89] width 161 height 9
click at [284, 88] on input "Send message: N - 1st Notice of Non-Compliant Expired Insurance" at bounding box center [281, 88] width 5 height 8
checkbox input "false"
click at [442, 125] on input "Submit" at bounding box center [443, 125] width 26 height 12
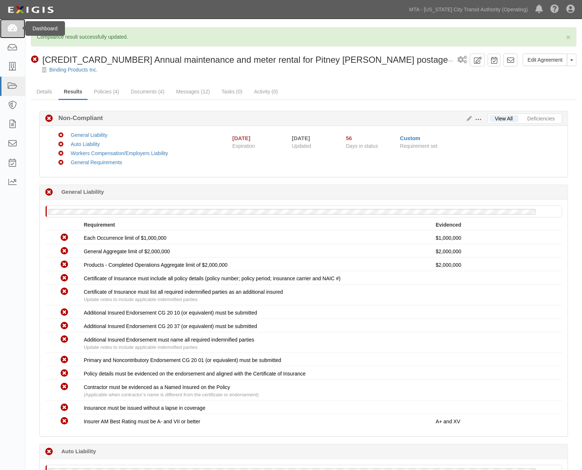
click at [11, 30] on icon at bounding box center [12, 28] width 10 height 8
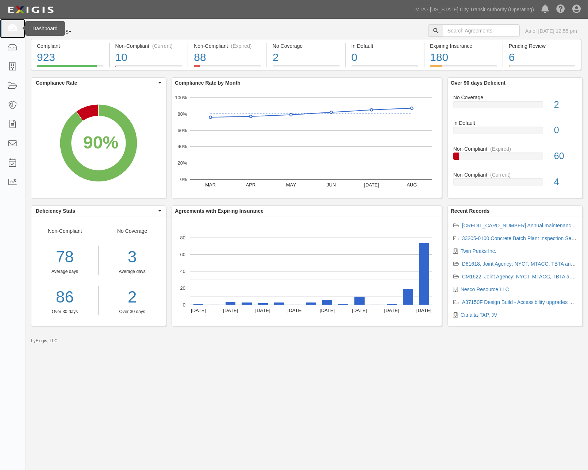
click at [11, 28] on icon at bounding box center [12, 28] width 10 height 8
click at [253, 60] on div "88" at bounding box center [227, 58] width 67 height 16
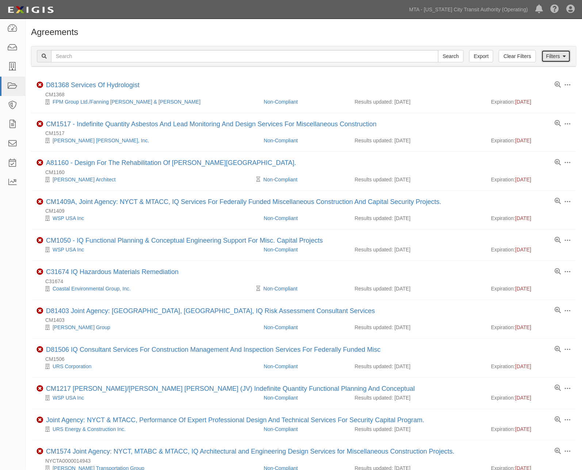
click at [560, 55] on link "Filters" at bounding box center [555, 56] width 29 height 12
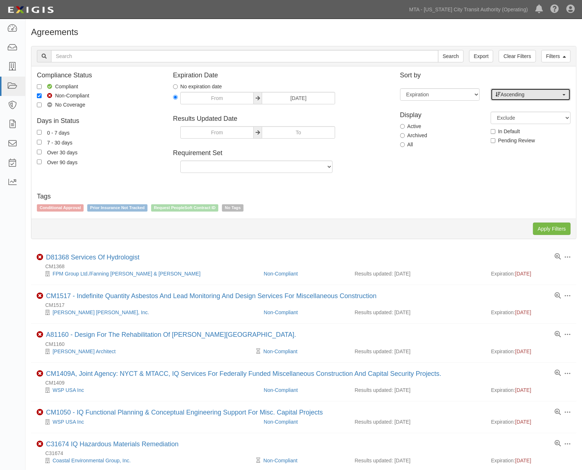
click at [538, 95] on span "Ascending" at bounding box center [528, 94] width 66 height 7
click at [525, 118] on span "Descending" at bounding box center [518, 117] width 27 height 7
select select "desc"
click at [540, 229] on input "Apply Filters" at bounding box center [552, 229] width 38 height 12
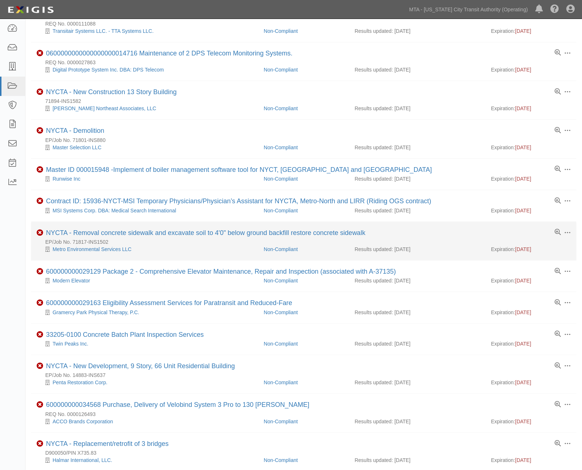
scroll to position [162, 0]
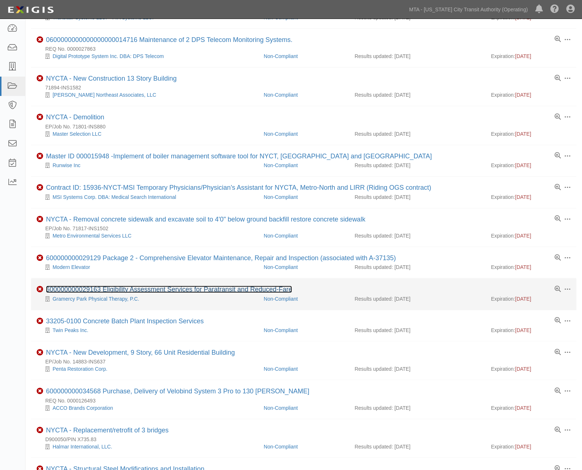
click at [214, 292] on link "600000000029163 Eligibility Assessment Services for Paratransit and Reduced-Fare" at bounding box center [169, 289] width 246 height 7
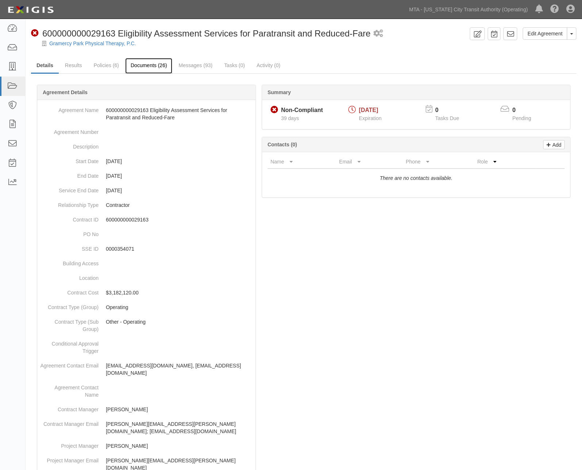
click at [154, 65] on link "Documents (26)" at bounding box center [148, 66] width 47 height 16
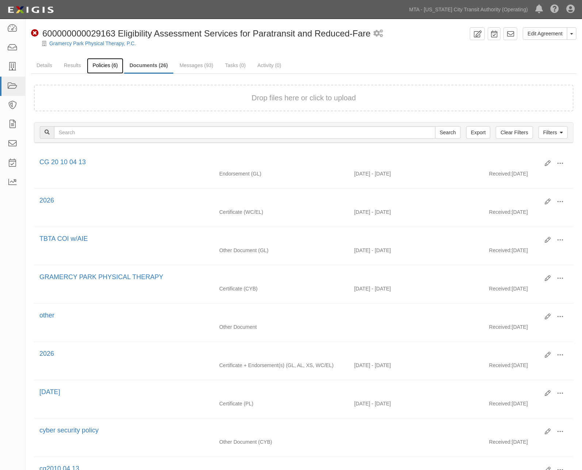
click at [103, 64] on link "Policies (6)" at bounding box center [105, 66] width 36 height 16
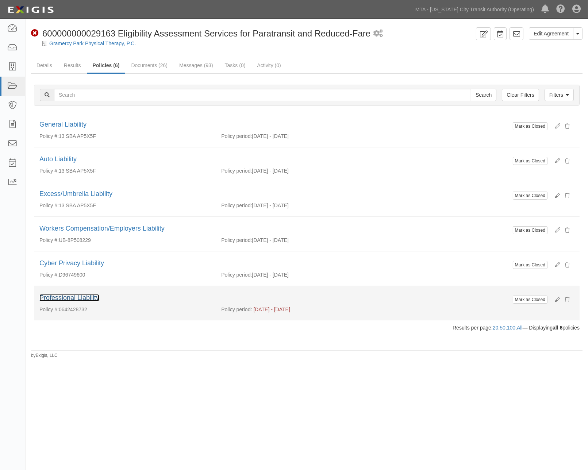
click at [60, 298] on link "Professional Liability" at bounding box center [69, 297] width 60 height 7
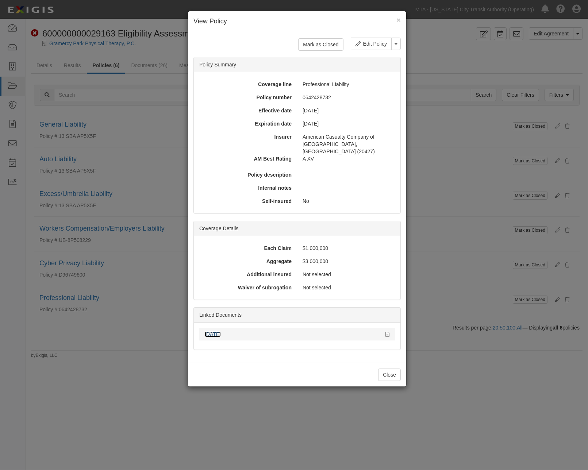
click at [215, 331] on link "08.08.25" at bounding box center [213, 334] width 16 height 6
click at [441, 418] on div "× View Policy Mark as Closed Edit Policy Toggle Dropdown Delete Policy Policy S…" at bounding box center [294, 235] width 588 height 470
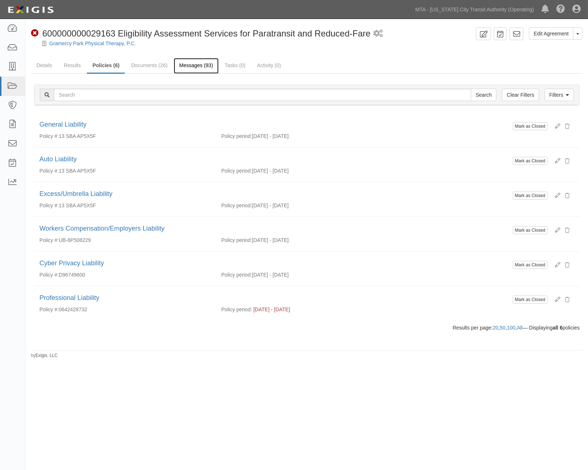
click at [199, 65] on link "Messages (93)" at bounding box center [196, 66] width 45 height 16
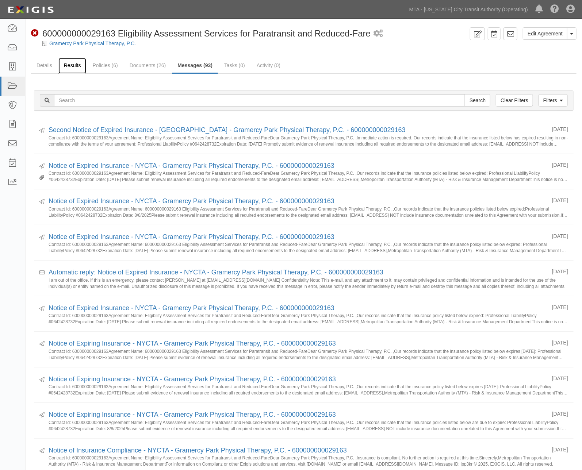
click at [67, 66] on link "Results" at bounding box center [72, 66] width 28 height 16
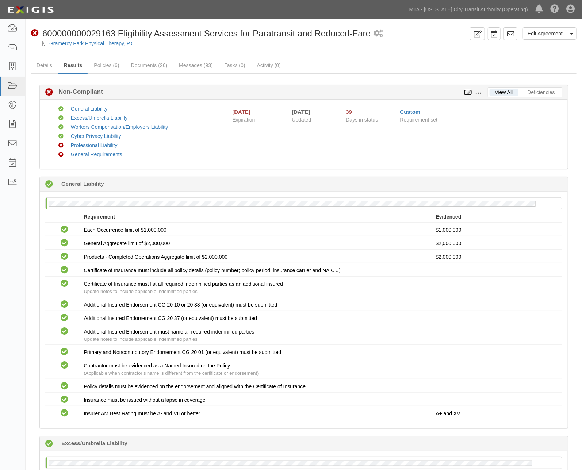
click at [469, 91] on icon at bounding box center [468, 92] width 8 height 5
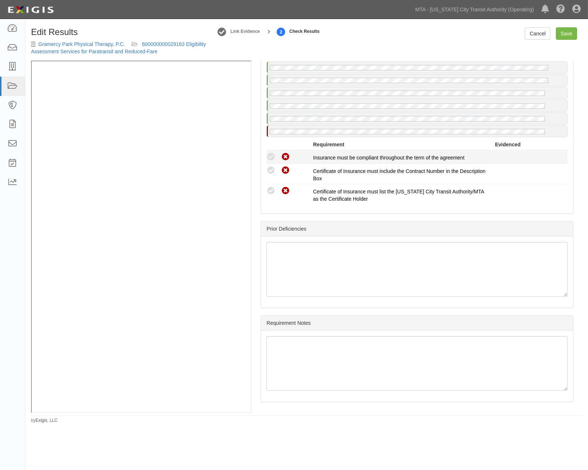
scroll to position [1203, 0]
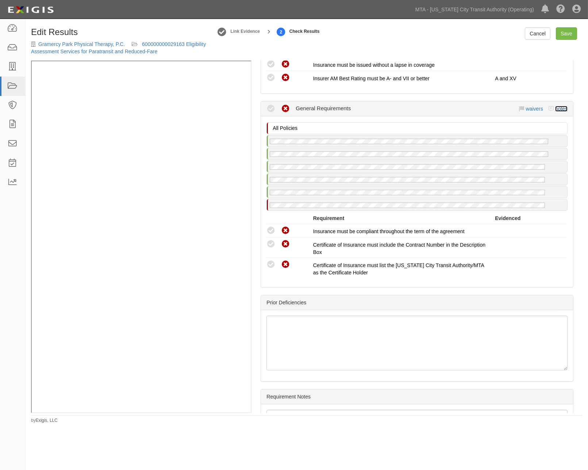
click at [555, 112] on link "notes" at bounding box center [561, 109] width 12 height 6
radio input "true"
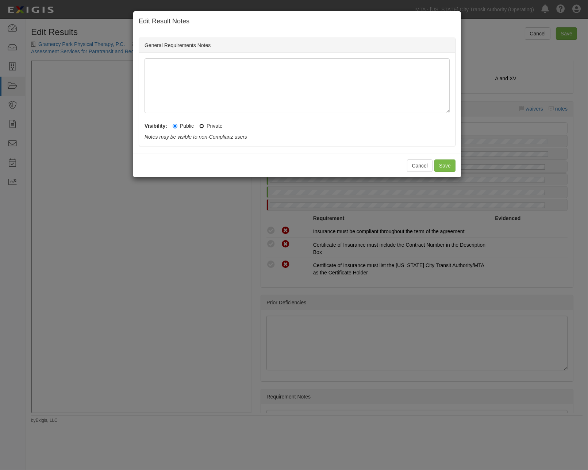
click at [202, 124] on input "Private" at bounding box center [201, 126] width 5 height 5
radio input "true"
click at [439, 163] on button "Save" at bounding box center [444, 166] width 21 height 12
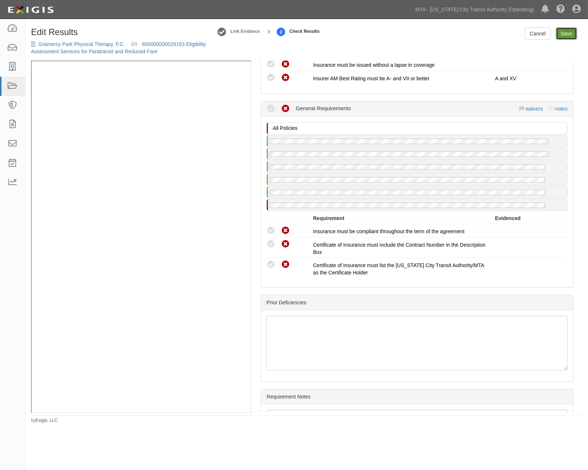
click at [561, 34] on link "Save" at bounding box center [566, 33] width 21 height 12
radio input "true"
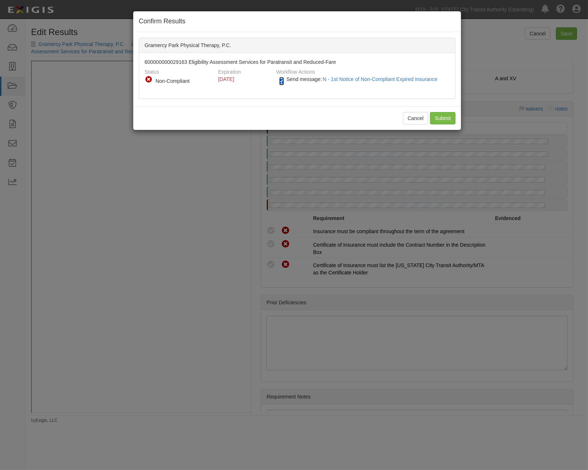
click at [280, 82] on input "Send message: N - 1st Notice of Non-Compliant Expired Insurance" at bounding box center [281, 81] width 5 height 8
checkbox input "false"
click at [440, 117] on input "Submit" at bounding box center [443, 118] width 26 height 12
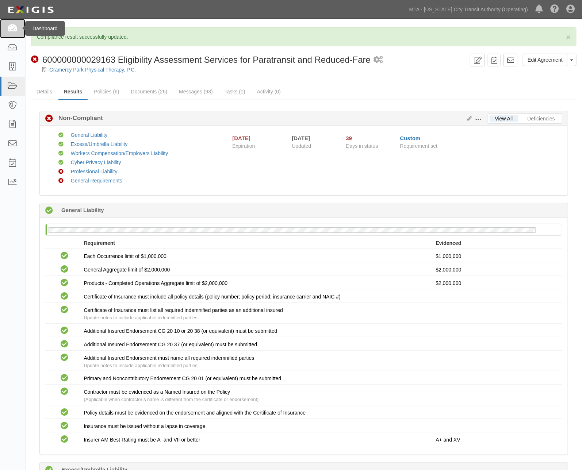
click at [13, 26] on icon at bounding box center [12, 28] width 10 height 8
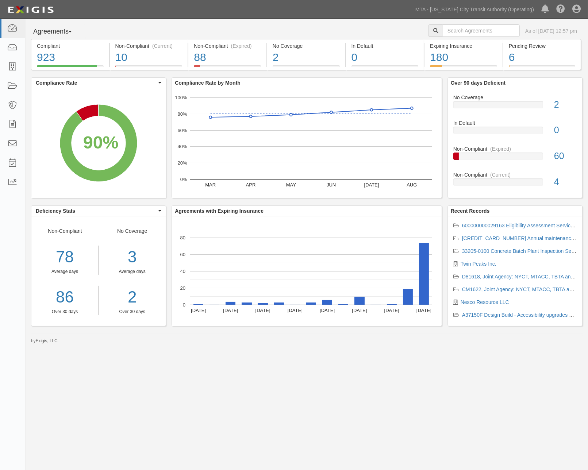
click at [265, 363] on div "Agreements Parties Agreements Coverages As of [DATE] 12:57 pm Compliant 923 90%…" at bounding box center [294, 230] width 588 height 423
click at [242, 64] on div "88" at bounding box center [227, 58] width 67 height 16
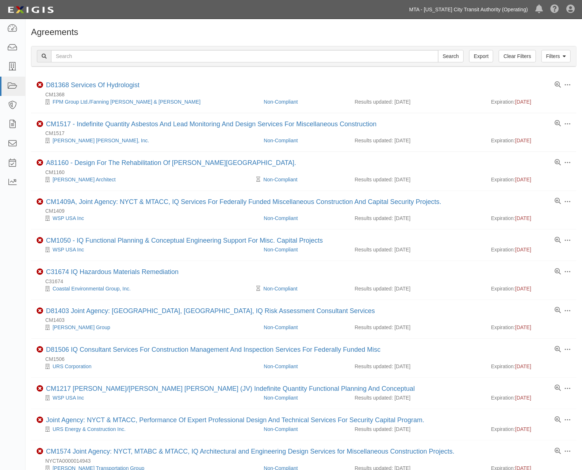
click at [475, 10] on link "MTA - [US_STATE] City Transit Authority (Operating)" at bounding box center [469, 9] width 126 height 15
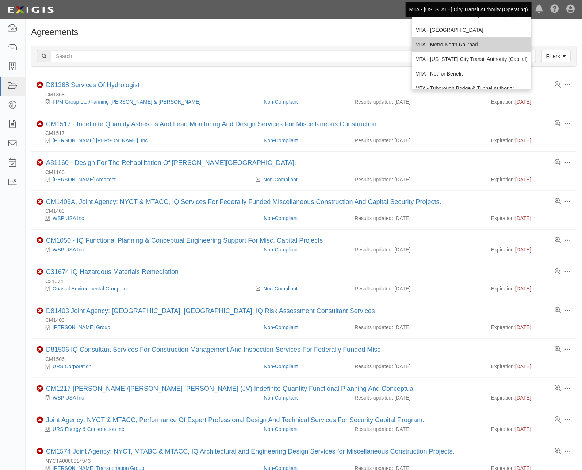
scroll to position [41, 0]
click at [462, 86] on link "MTA - Triborough Bridge & Tunnel Authority" at bounding box center [471, 88] width 119 height 15
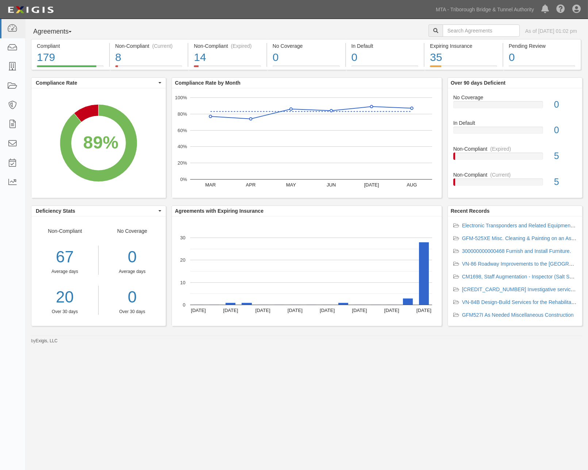
click at [254, 361] on div "Agreements Parties Agreements Coverages As of [DATE] 01:02 pm Compliant 179 89%…" at bounding box center [294, 230] width 588 height 423
click at [473, 10] on link "MTA - Triborough Bridge & Tunnel Authority" at bounding box center [484, 9] width 105 height 15
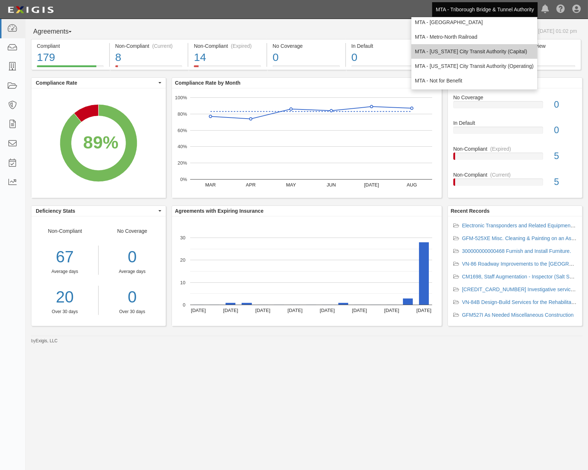
scroll to position [48, 0]
click at [480, 61] on link "MTA - [US_STATE] City Transit Authority (Operating)" at bounding box center [474, 65] width 126 height 15
